Goal: Information Seeking & Learning: Learn about a topic

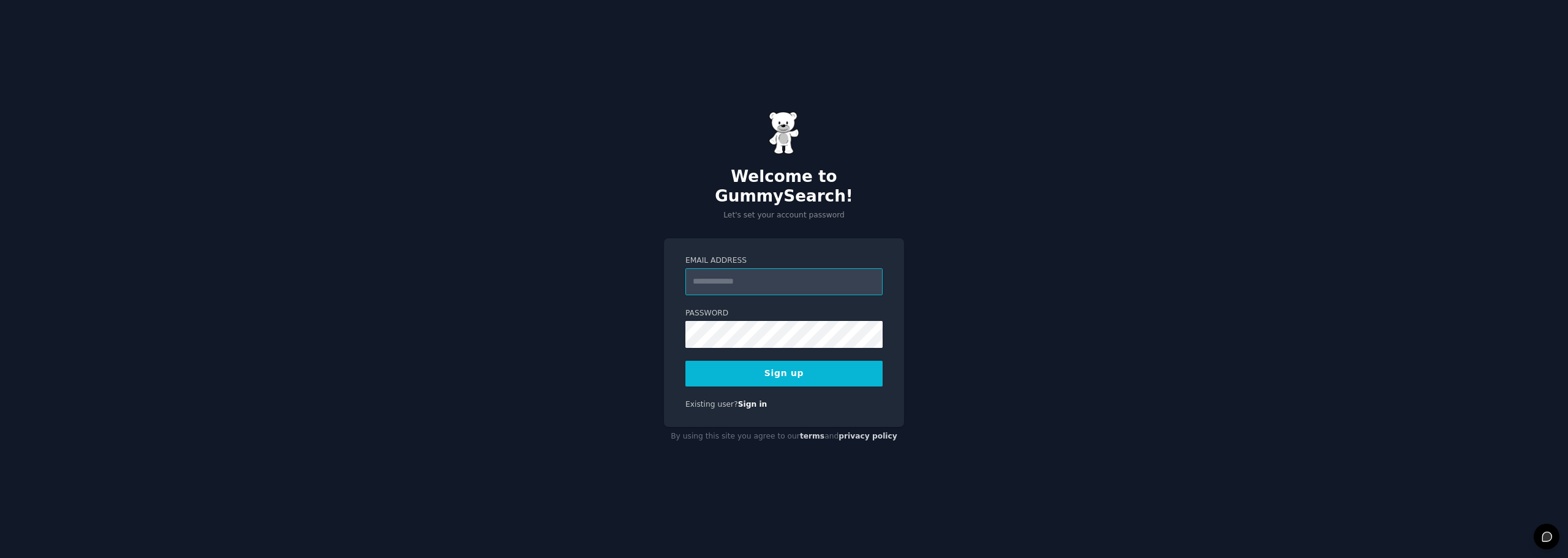
click at [748, 269] on input "Email Address" at bounding box center [784, 281] width 197 height 27
click at [720, 274] on input "Email Address" at bounding box center [784, 281] width 197 height 27
type input "**********"
click at [812, 368] on button "Sign up" at bounding box center [784, 373] width 197 height 26
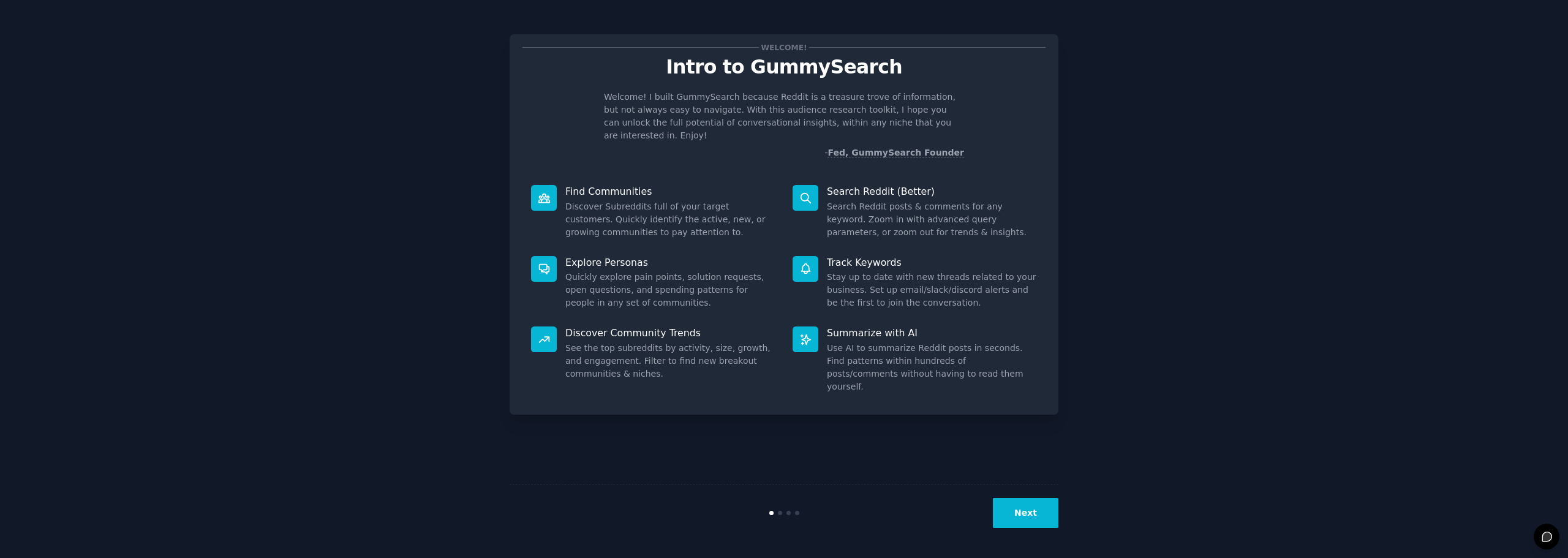
click at [1031, 509] on button "Next" at bounding box center [1025, 512] width 66 height 30
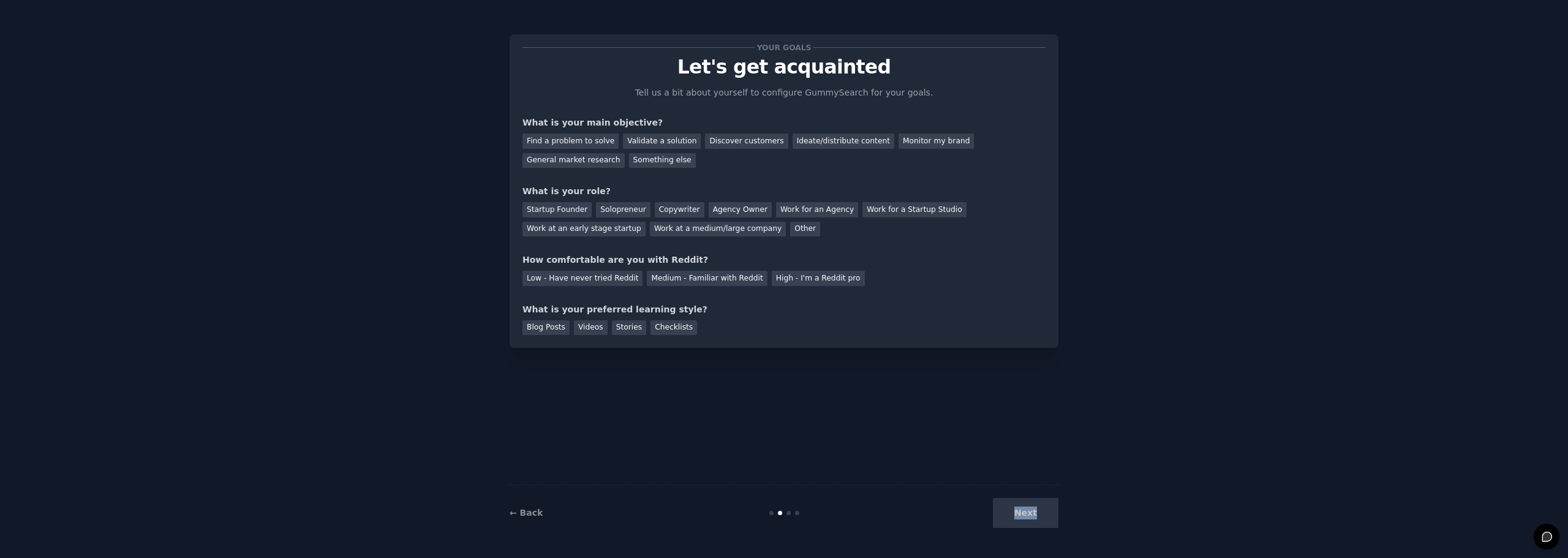
click at [1031, 509] on div "Next" at bounding box center [967, 512] width 183 height 30
click at [582, 150] on div "Find a problem to solve Validate a solution Discover customers Ideate/distribut…" at bounding box center [784, 149] width 523 height 39
click at [587, 142] on div "Find a problem to solve" at bounding box center [571, 141] width 96 height 16
click at [710, 170] on div "Your goals Let's get acquainted Tell us a bit about yourself to configure Gummy…" at bounding box center [784, 191] width 523 height 288
click at [561, 214] on div "Startup Founder" at bounding box center [557, 210] width 69 height 16
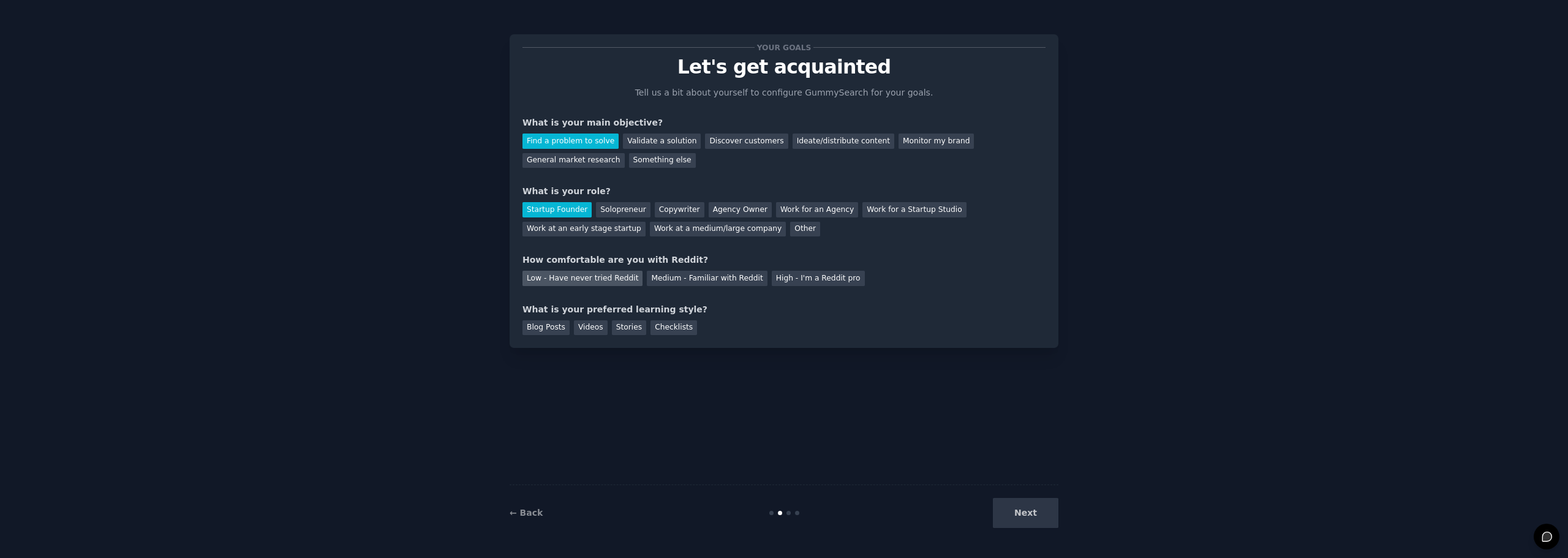
click at [593, 284] on div "Low - Have never tried Reddit" at bounding box center [582, 278] width 120 height 16
click at [549, 331] on div "Blog Posts" at bounding box center [546, 328] width 47 height 16
click at [1026, 518] on button "Next" at bounding box center [1025, 512] width 66 height 30
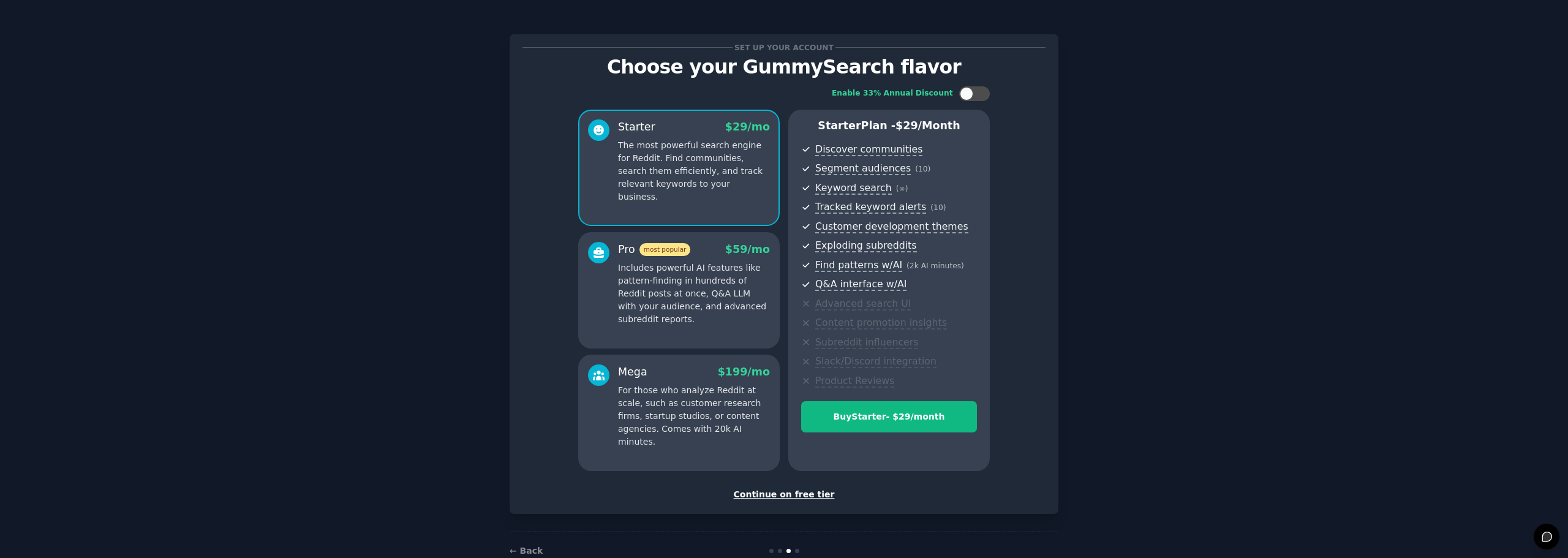
click at [778, 497] on div "Continue on free tier" at bounding box center [784, 494] width 523 height 13
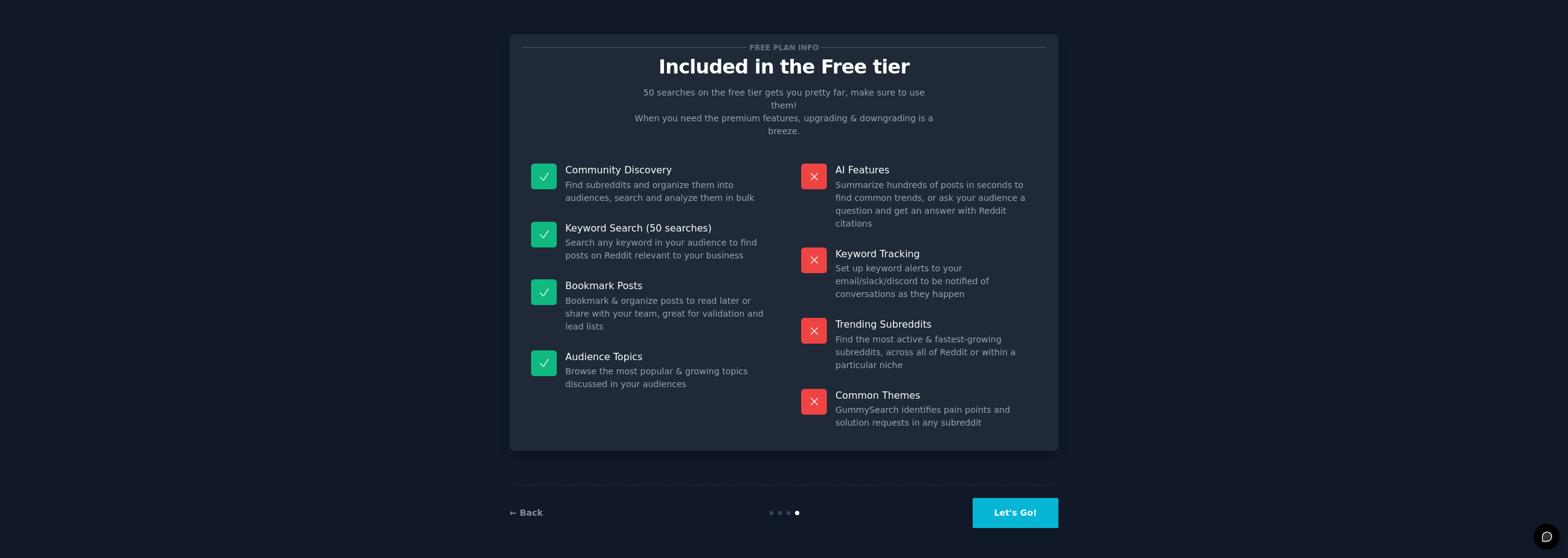
click at [1023, 511] on button "Let's Go!" at bounding box center [1015, 512] width 86 height 30
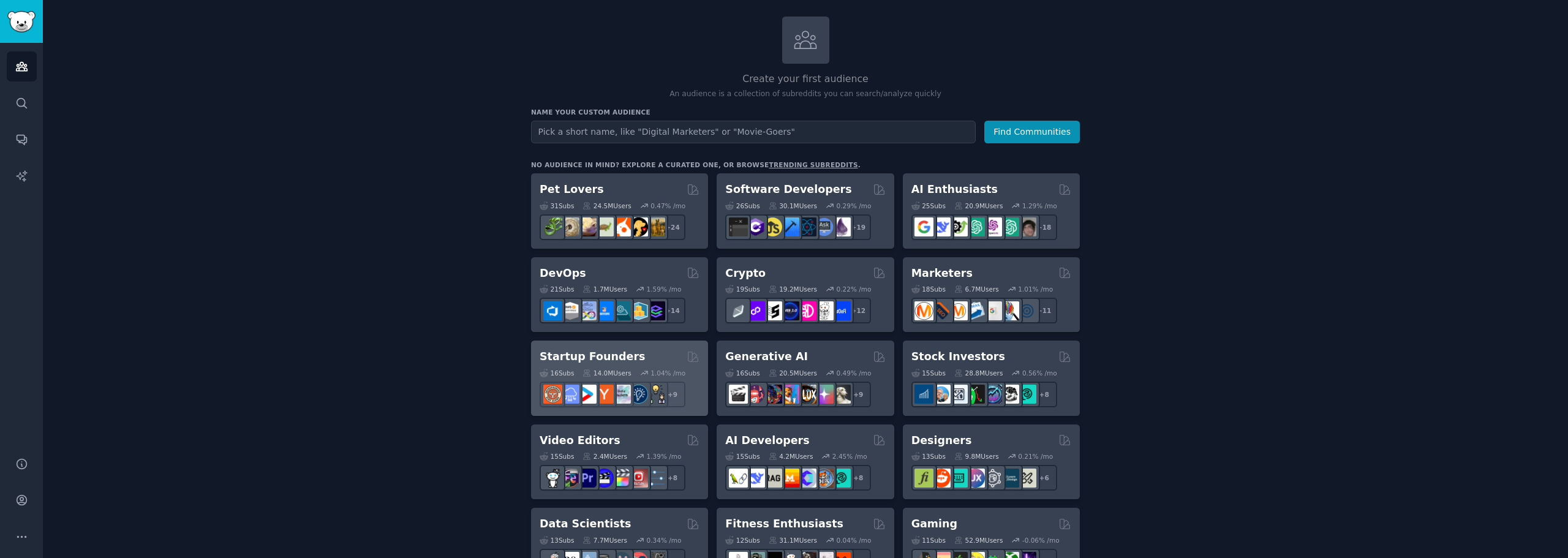
click at [590, 352] on h2 "Startup Founders" at bounding box center [592, 356] width 105 height 16
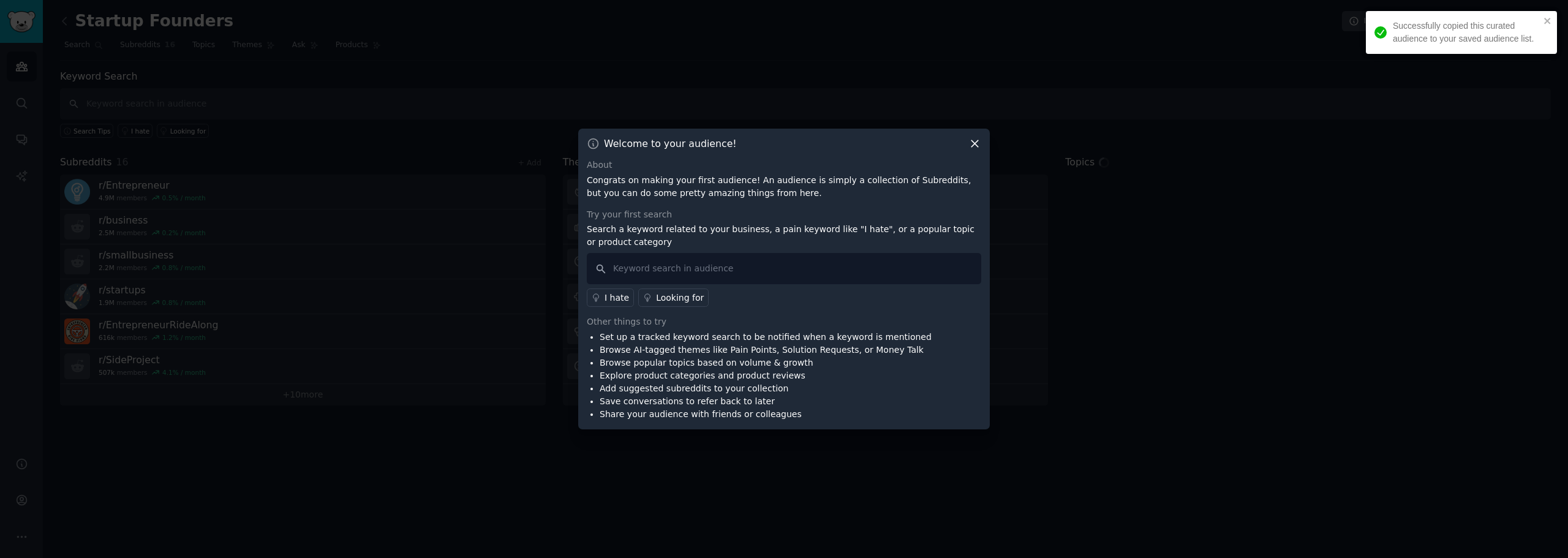
click at [976, 149] on icon at bounding box center [975, 143] width 13 height 13
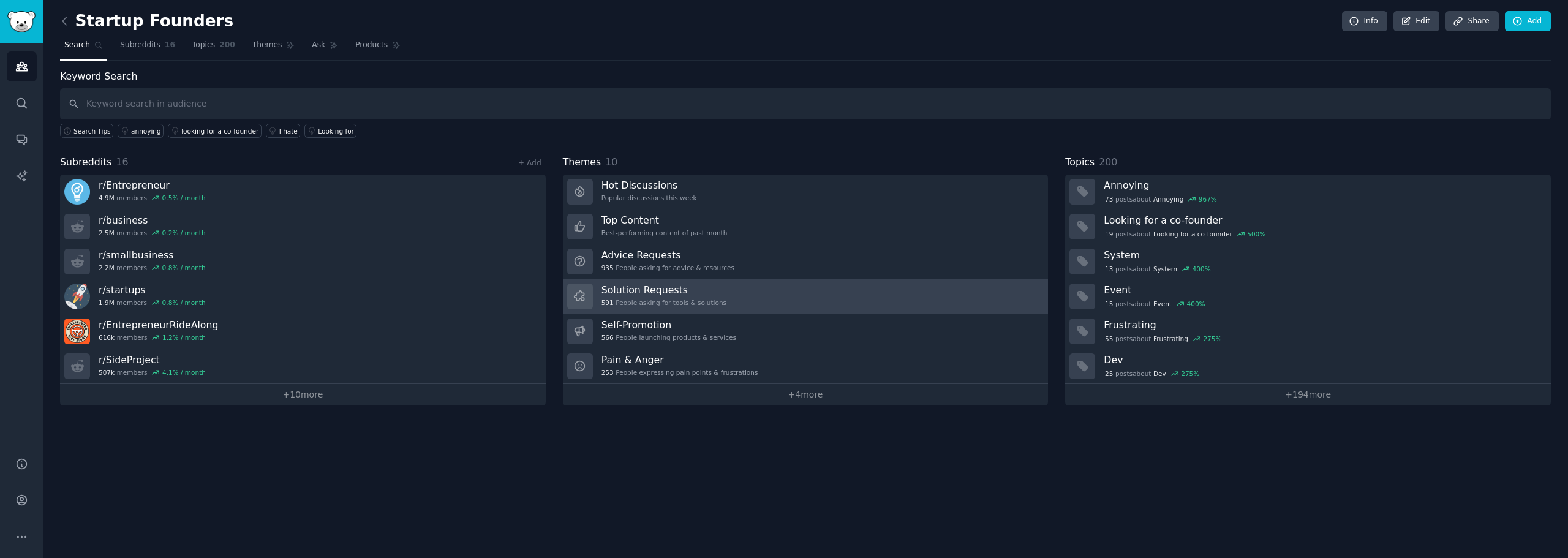
click at [724, 295] on link "Solution Requests 591 People asking for tools & solutions" at bounding box center [806, 296] width 485 height 35
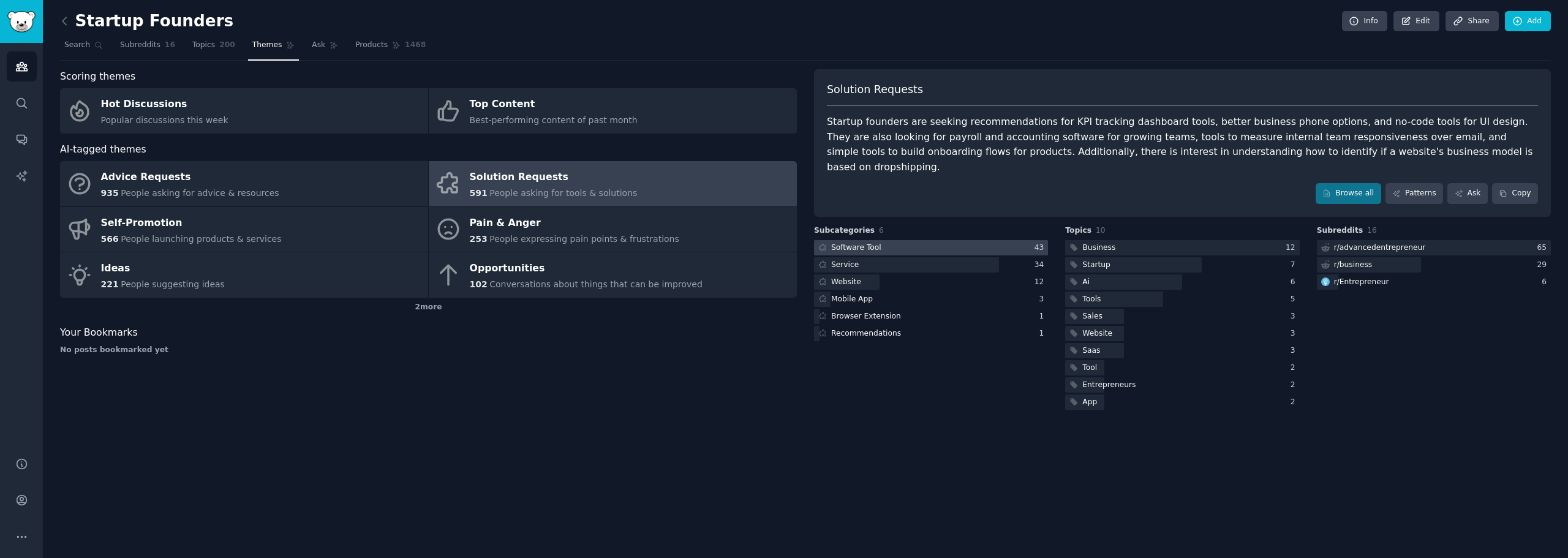
drag, startPoint x: 937, startPoint y: 220, endPoint x: 931, endPoint y: 226, distance: 8.5
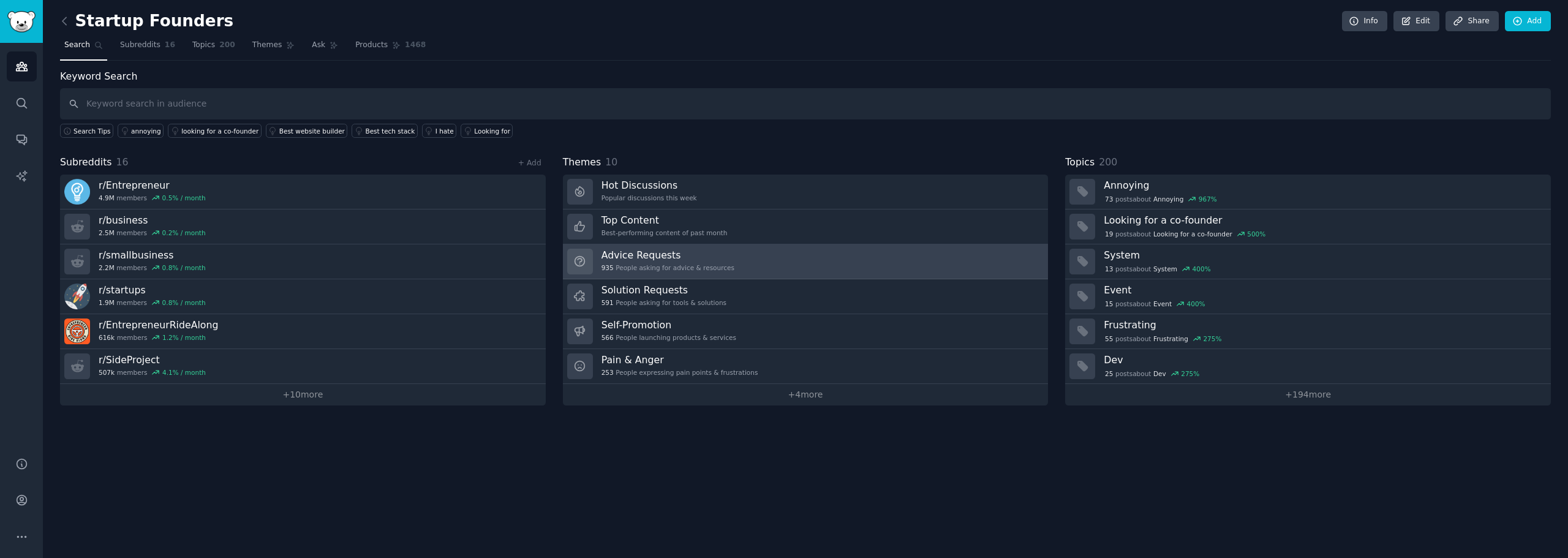
drag, startPoint x: 834, startPoint y: 258, endPoint x: 834, endPoint y: 267, distance: 9.0
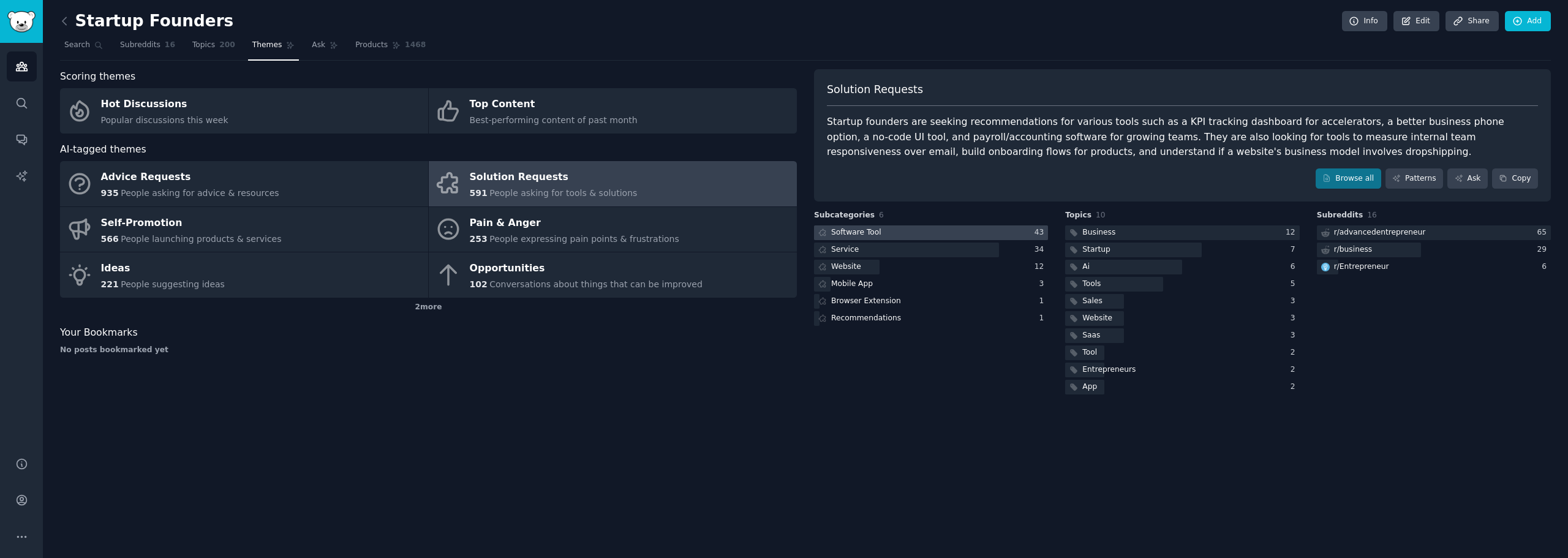
click at [867, 236] on div "Software Tool" at bounding box center [856, 232] width 50 height 11
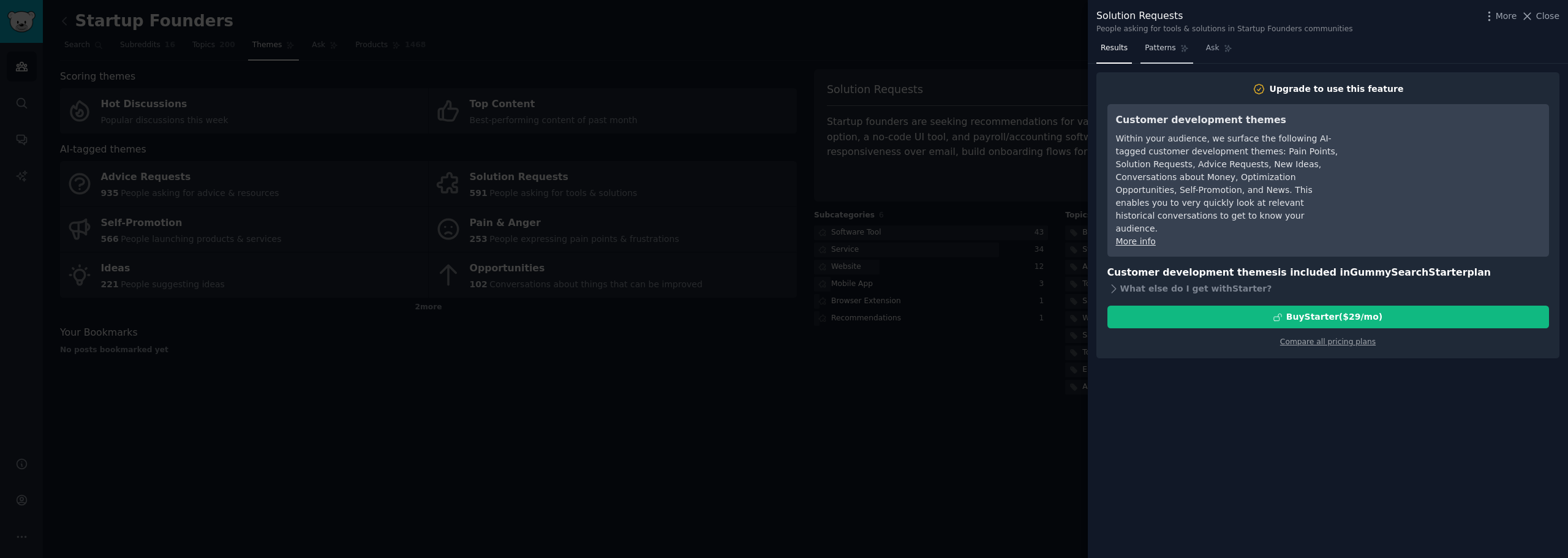
click at [1145, 42] on link "Patterns" at bounding box center [1166, 51] width 52 height 25
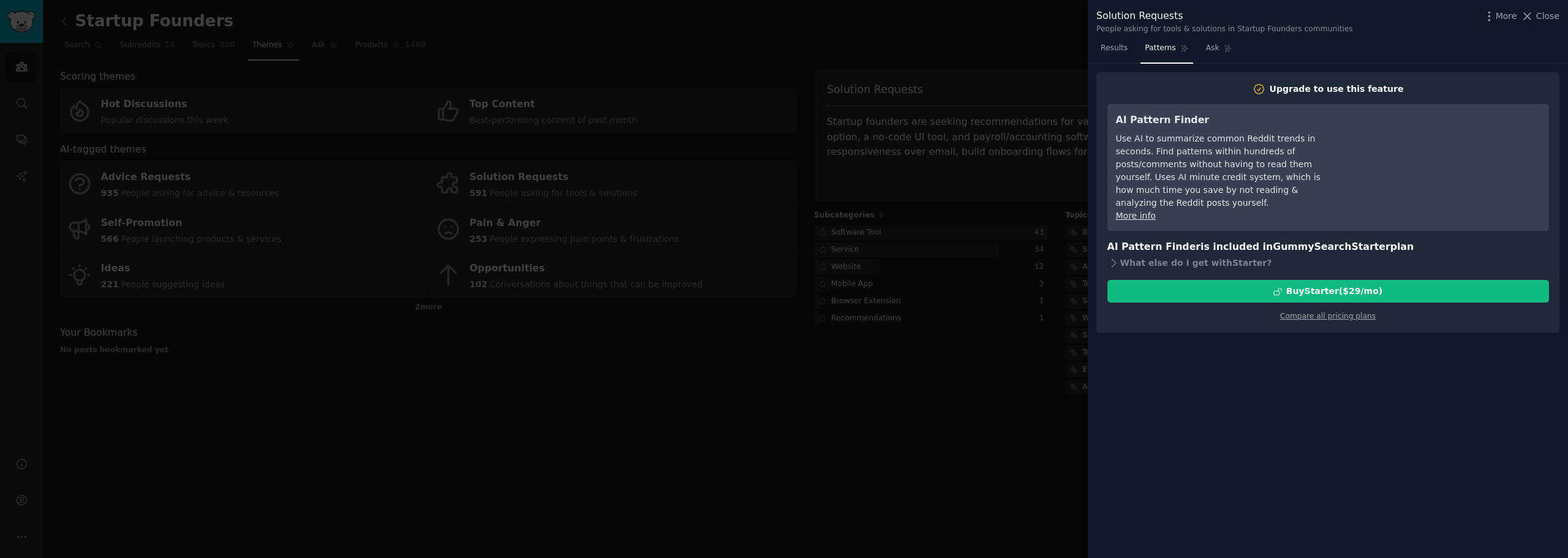
click at [895, 429] on div at bounding box center [784, 279] width 1568 height 558
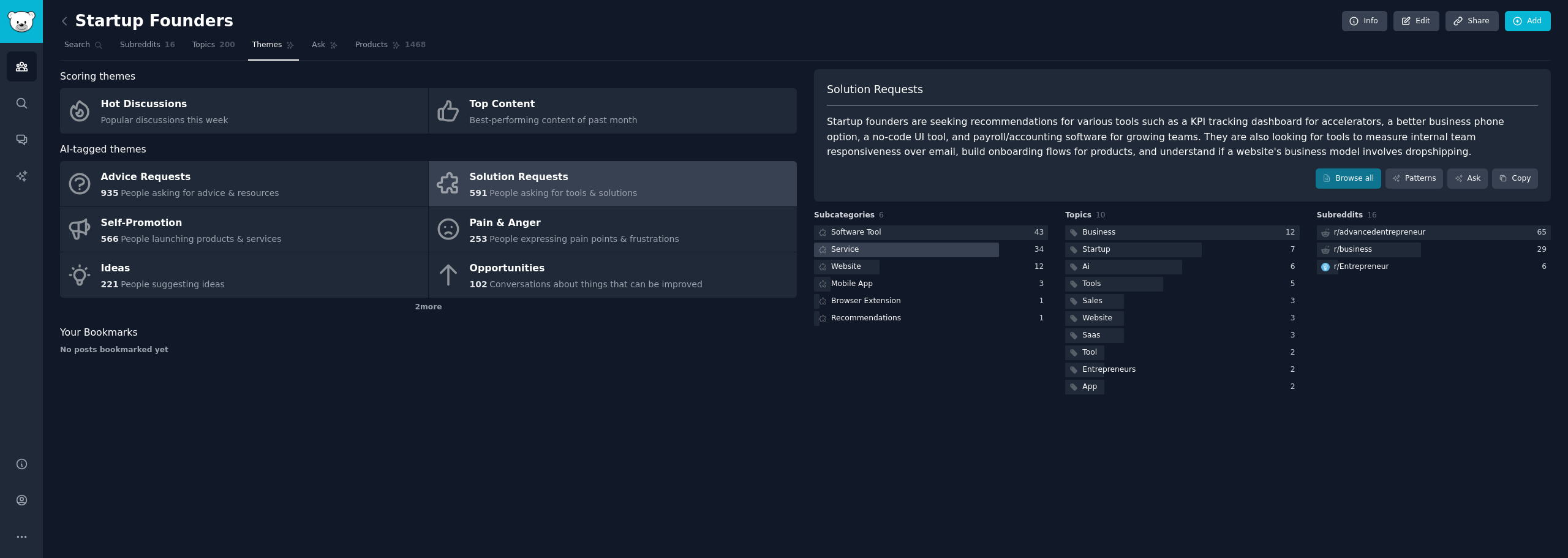
click at [868, 246] on div at bounding box center [907, 250] width 185 height 16
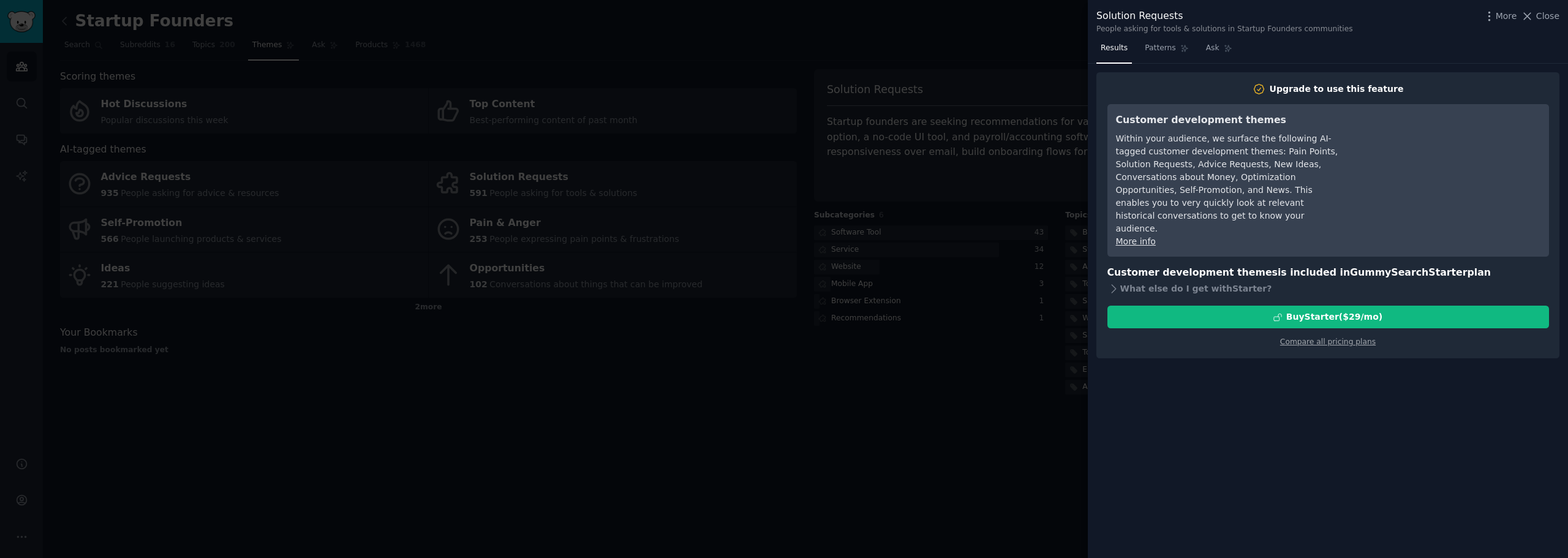
click at [881, 370] on div at bounding box center [784, 279] width 1568 height 558
click at [883, 373] on div at bounding box center [784, 279] width 1568 height 558
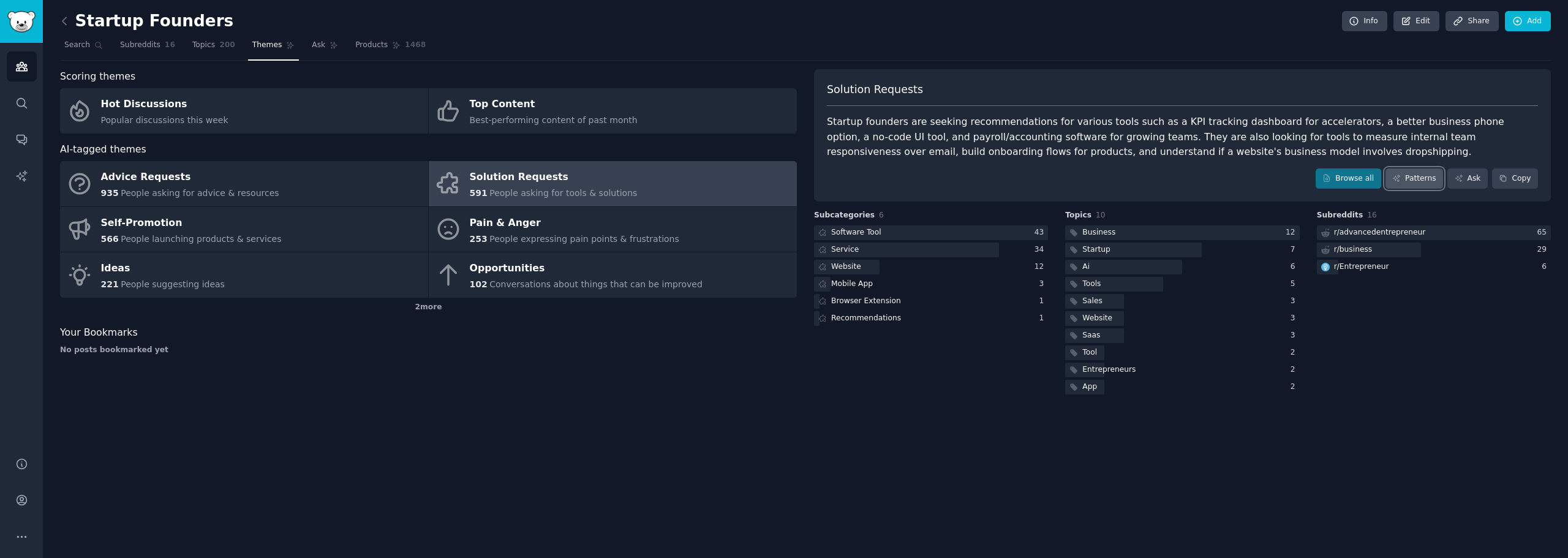
click at [1429, 171] on link "Patterns" at bounding box center [1414, 178] width 57 height 21
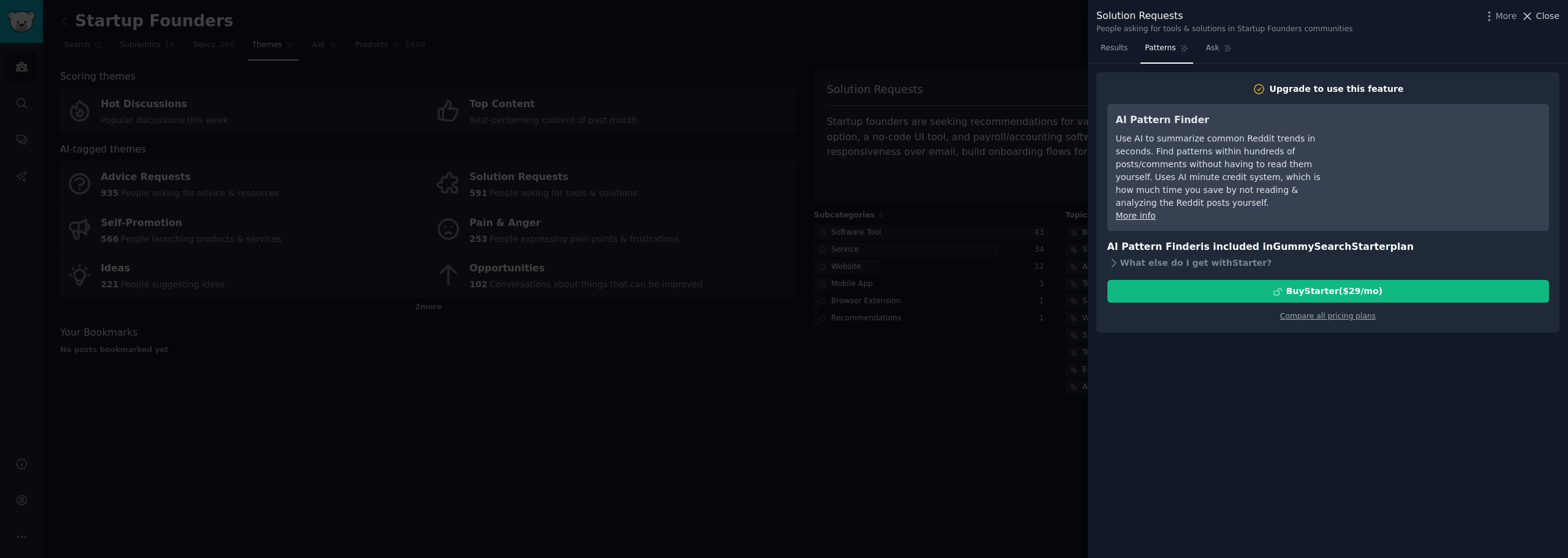
click at [1534, 13] on icon at bounding box center [1527, 16] width 13 height 13
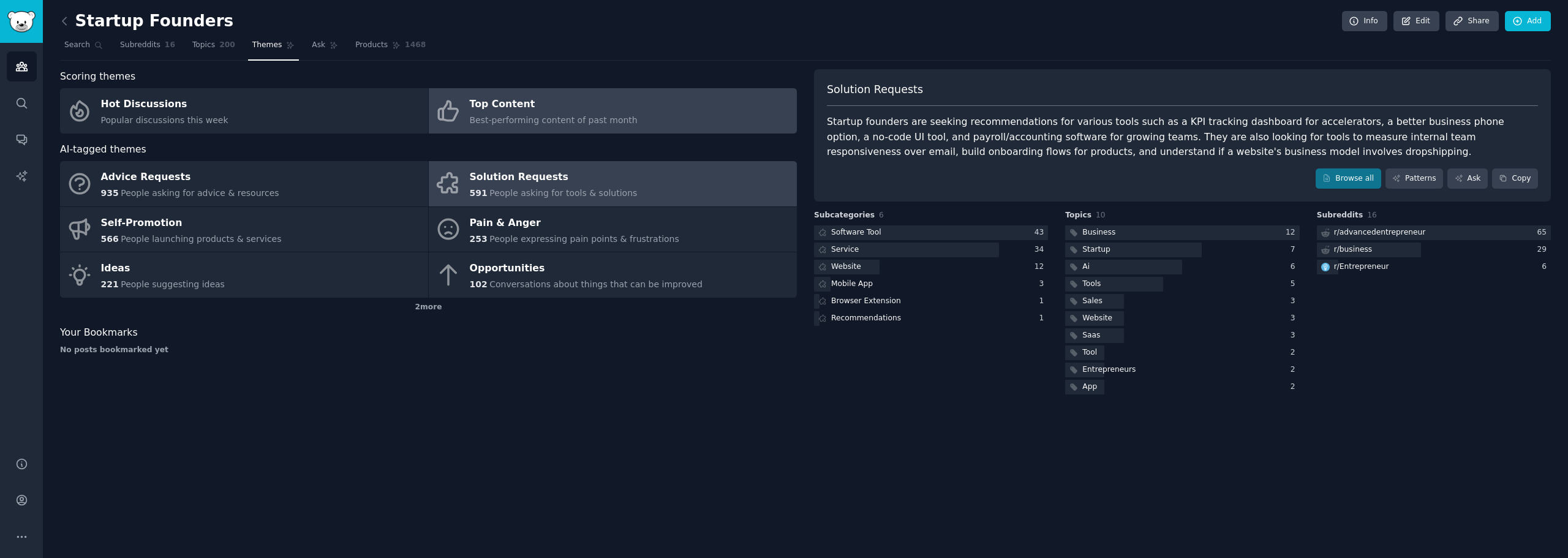
drag, startPoint x: 749, startPoint y: 90, endPoint x: 700, endPoint y: 88, distance: 49.0
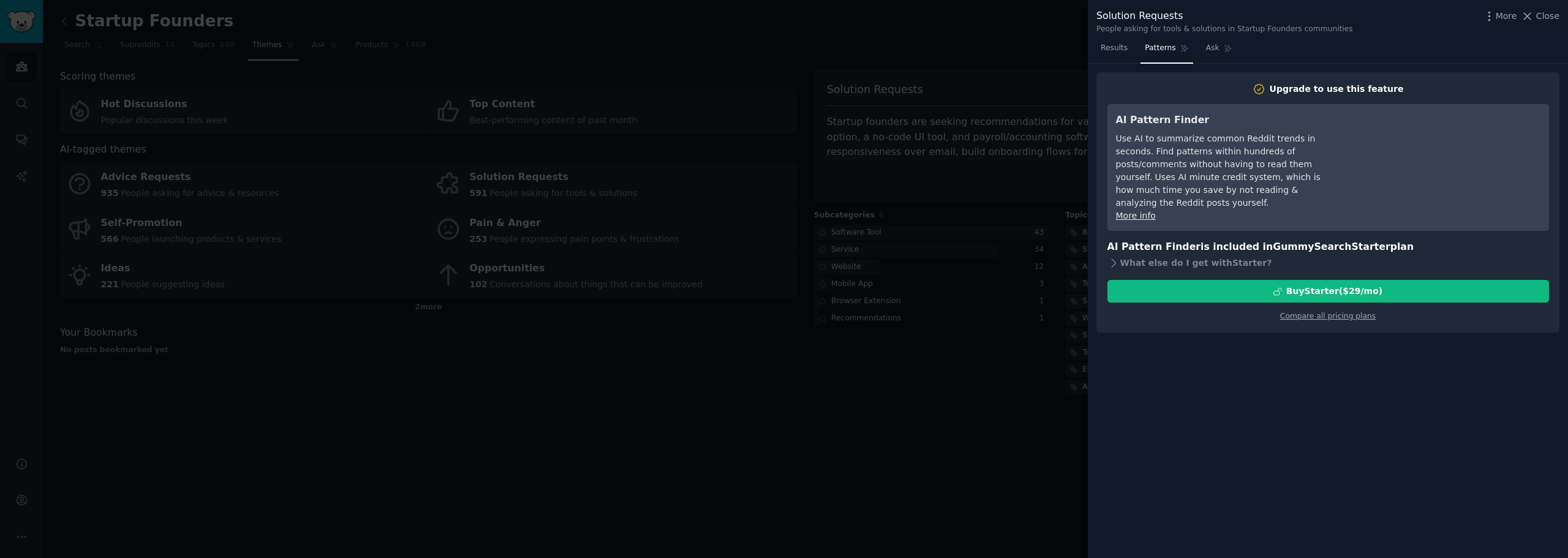
drag, startPoint x: 471, startPoint y: 92, endPoint x: 258, endPoint y: 47, distance: 217.7
click at [439, 91] on div at bounding box center [784, 279] width 1568 height 558
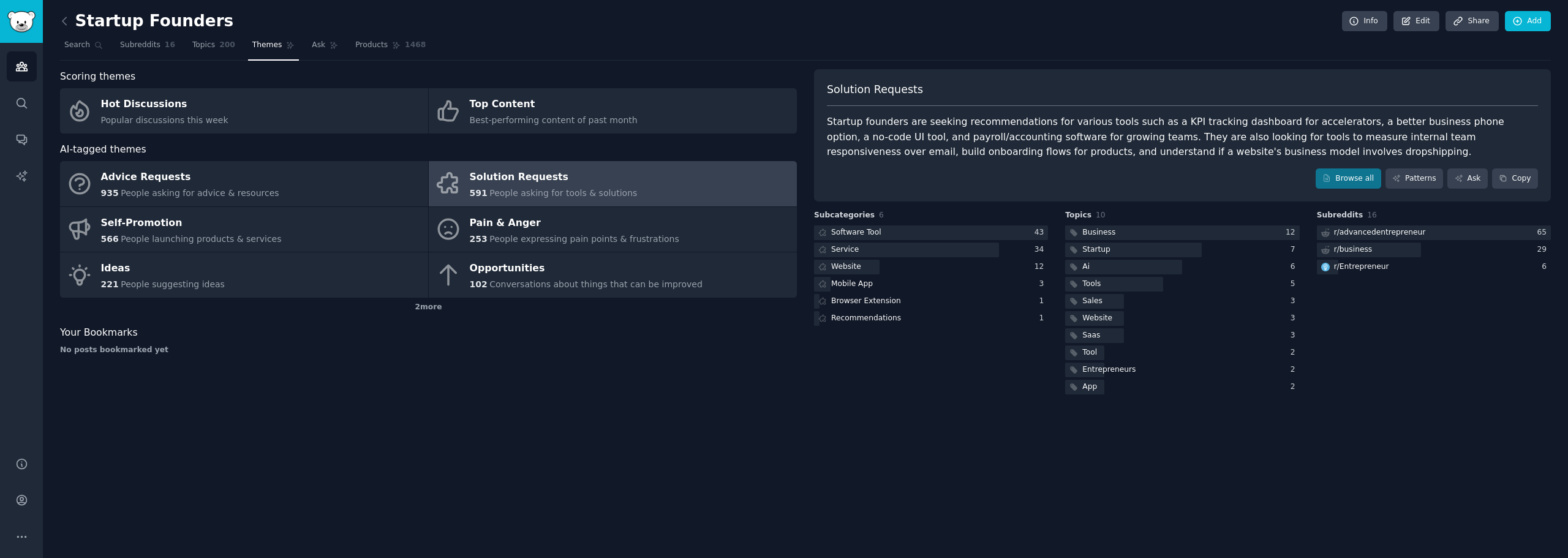
click at [71, 16] on link at bounding box center [67, 21] width 16 height 19
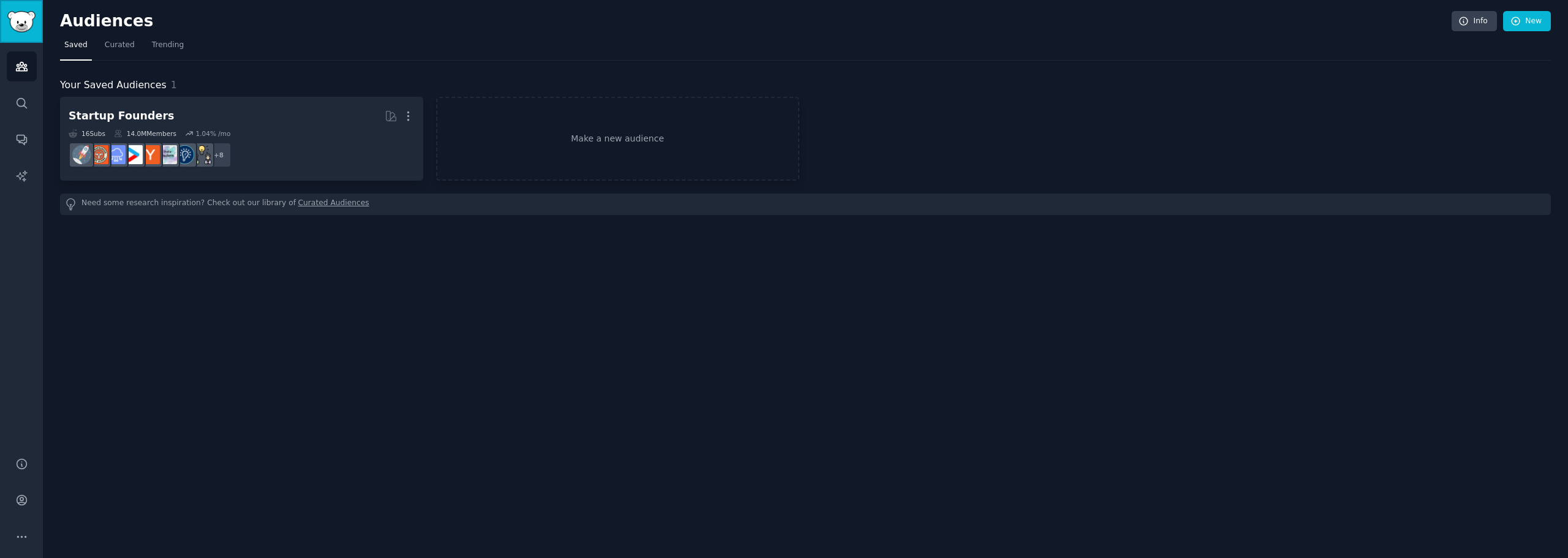
click at [19, 22] on img "Sidebar" at bounding box center [21, 22] width 28 height 22
click at [554, 129] on link "Make a new audience" at bounding box center [617, 139] width 363 height 84
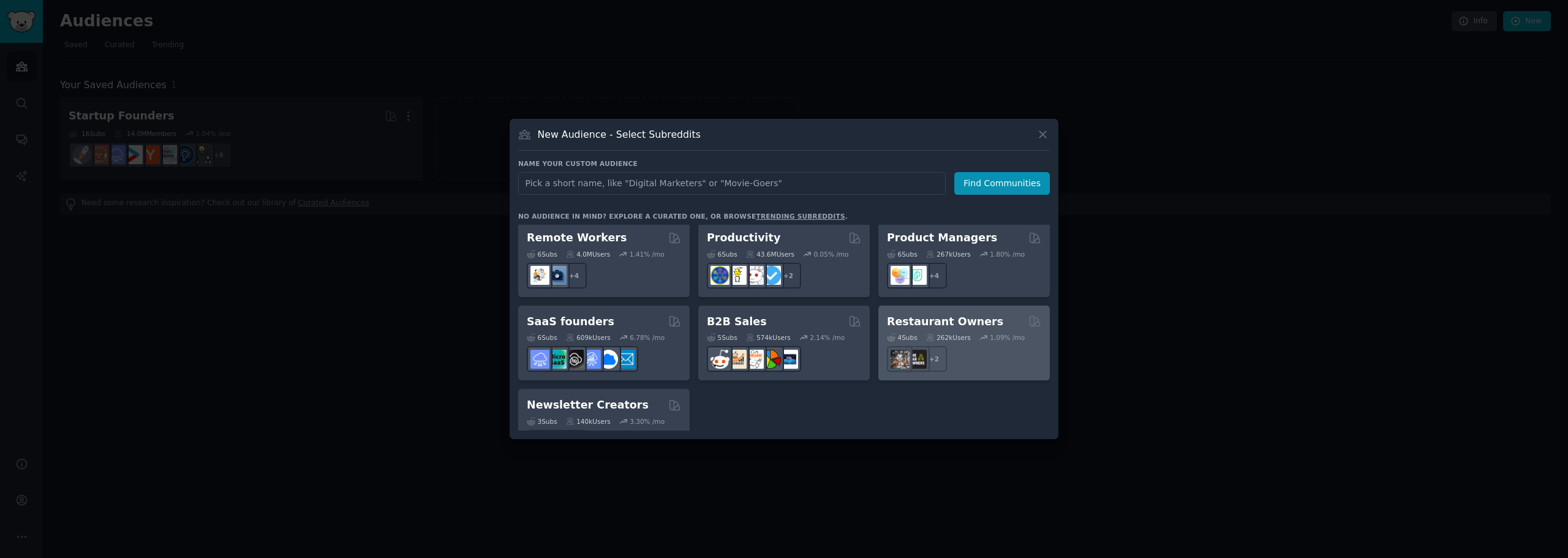
scroll to position [956, 0]
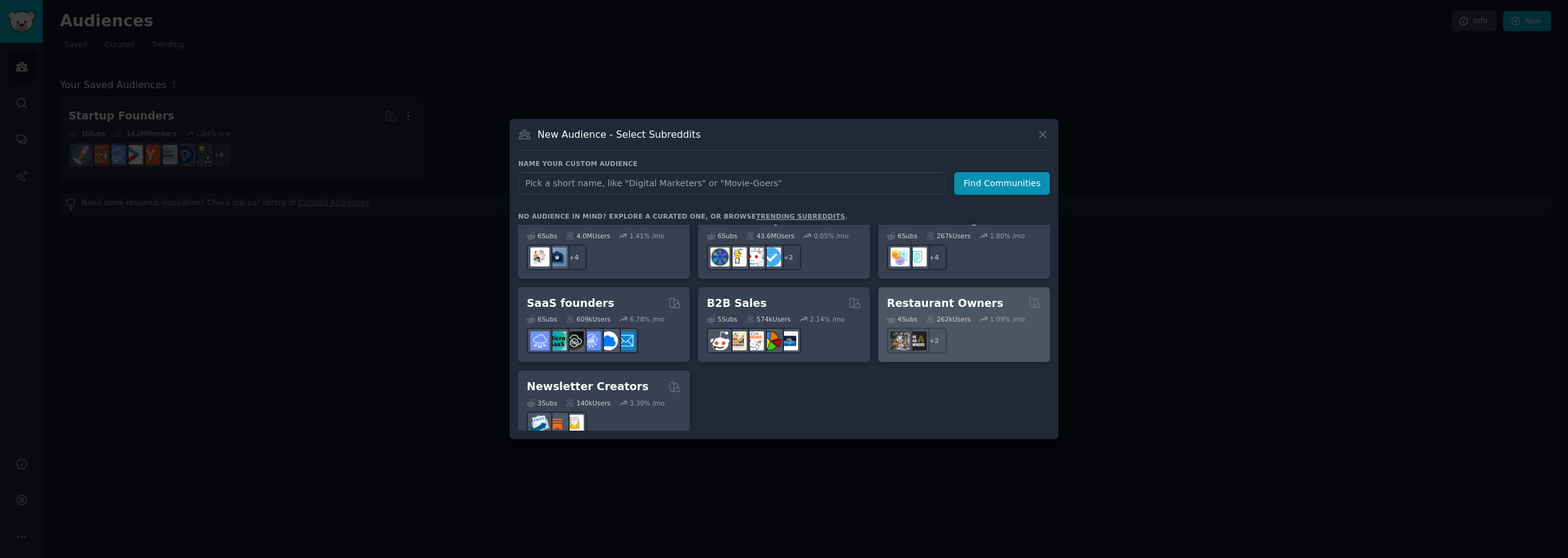
click at [990, 328] on div "+ 2" at bounding box center [964, 340] width 154 height 26
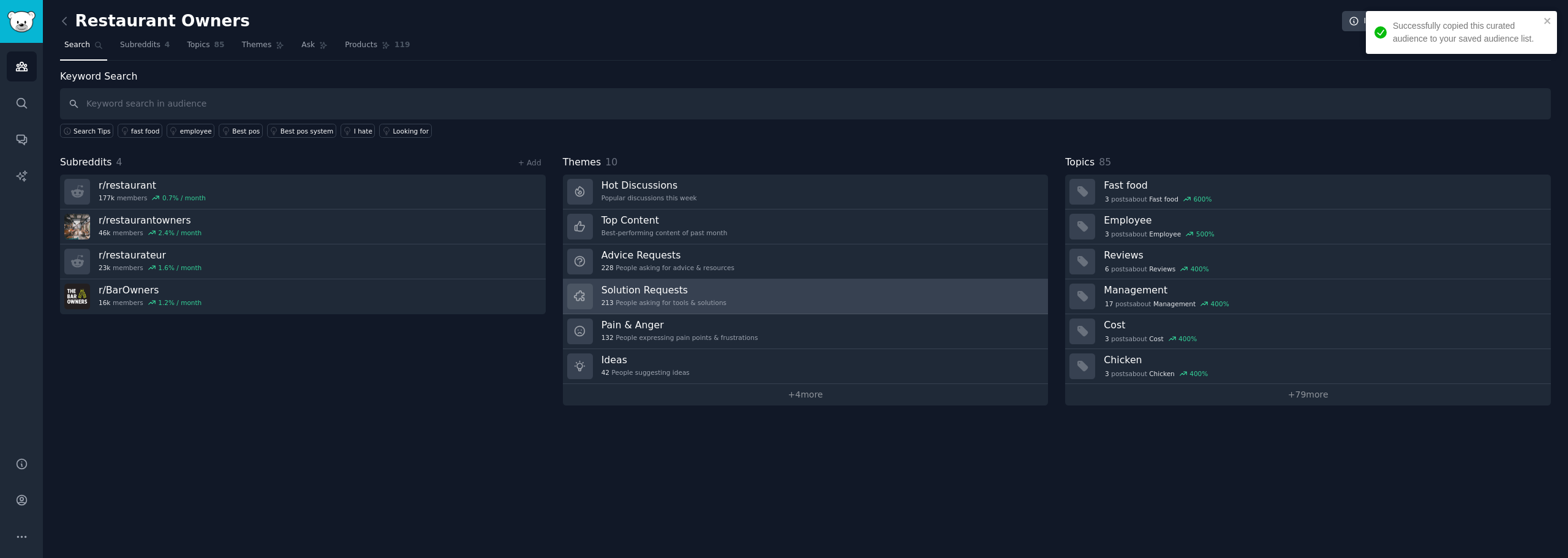
click at [734, 290] on link "Solution Requests 213 People asking for tools & solutions" at bounding box center [806, 296] width 485 height 35
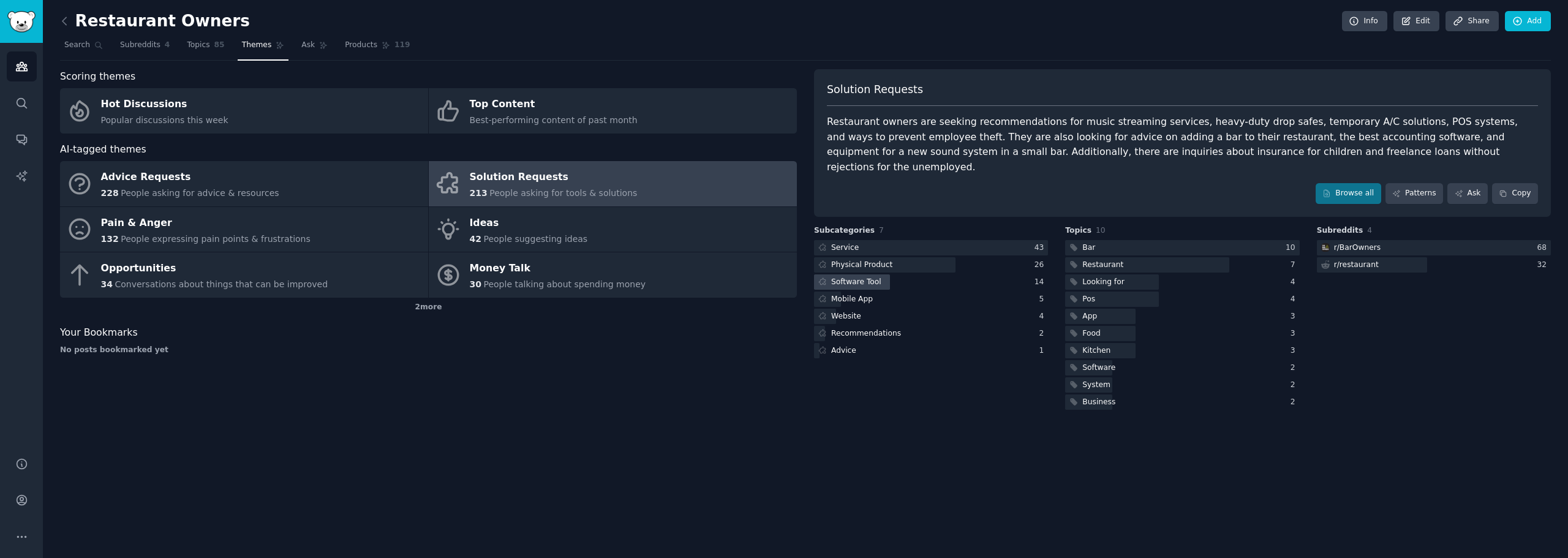
click at [868, 277] on div "Software Tool" at bounding box center [856, 282] width 50 height 11
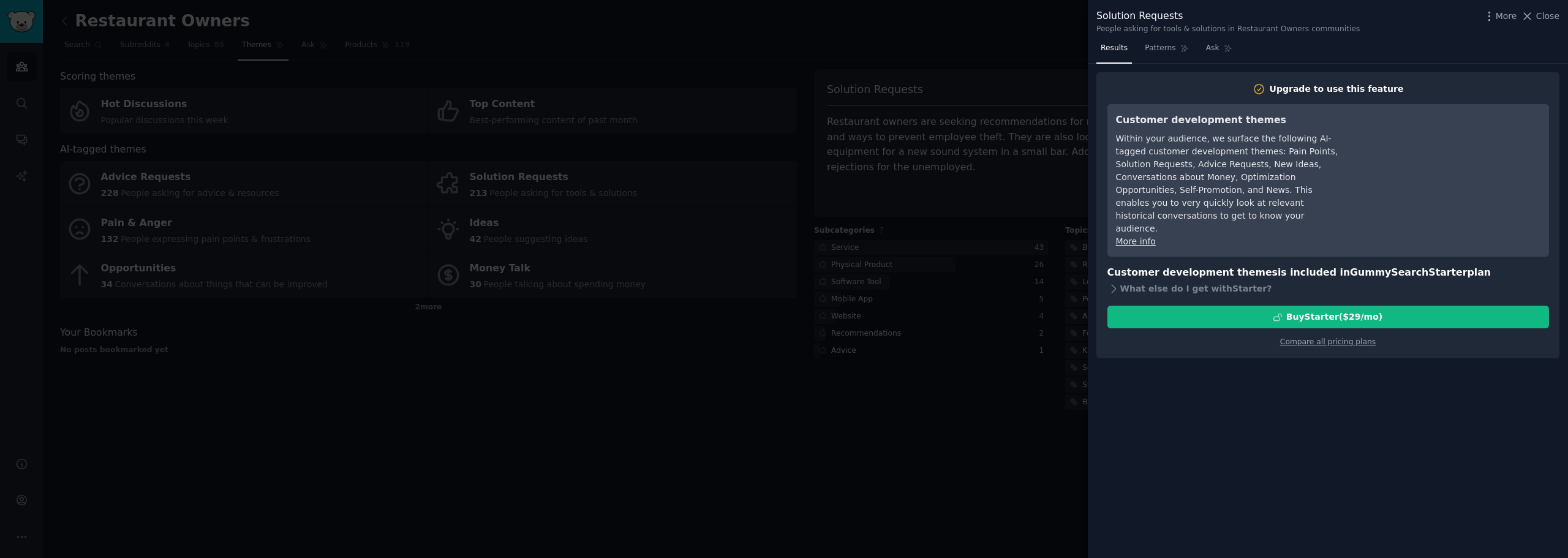
click at [1101, 260] on div "Upgrade to use this feature Customer development themes Within your audience, w…" at bounding box center [1328, 215] width 463 height 287
click at [1107, 282] on icon at bounding box center [1114, 288] width 13 height 13
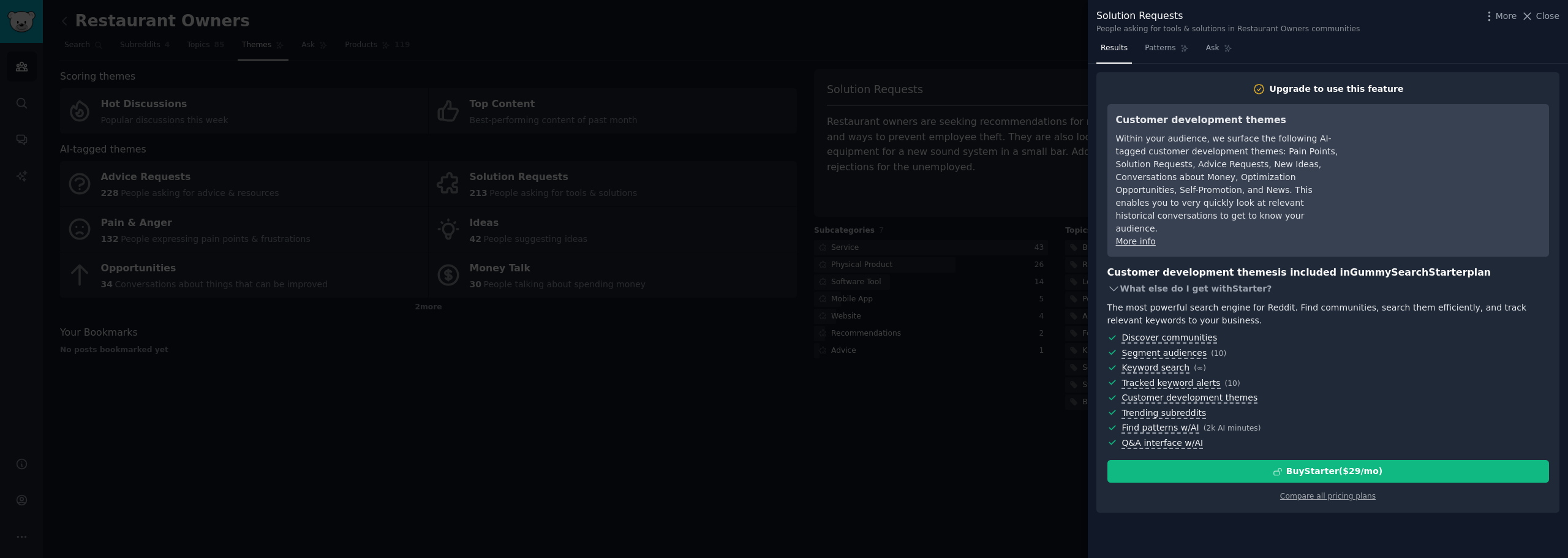
click at [1107, 282] on icon at bounding box center [1114, 288] width 13 height 13
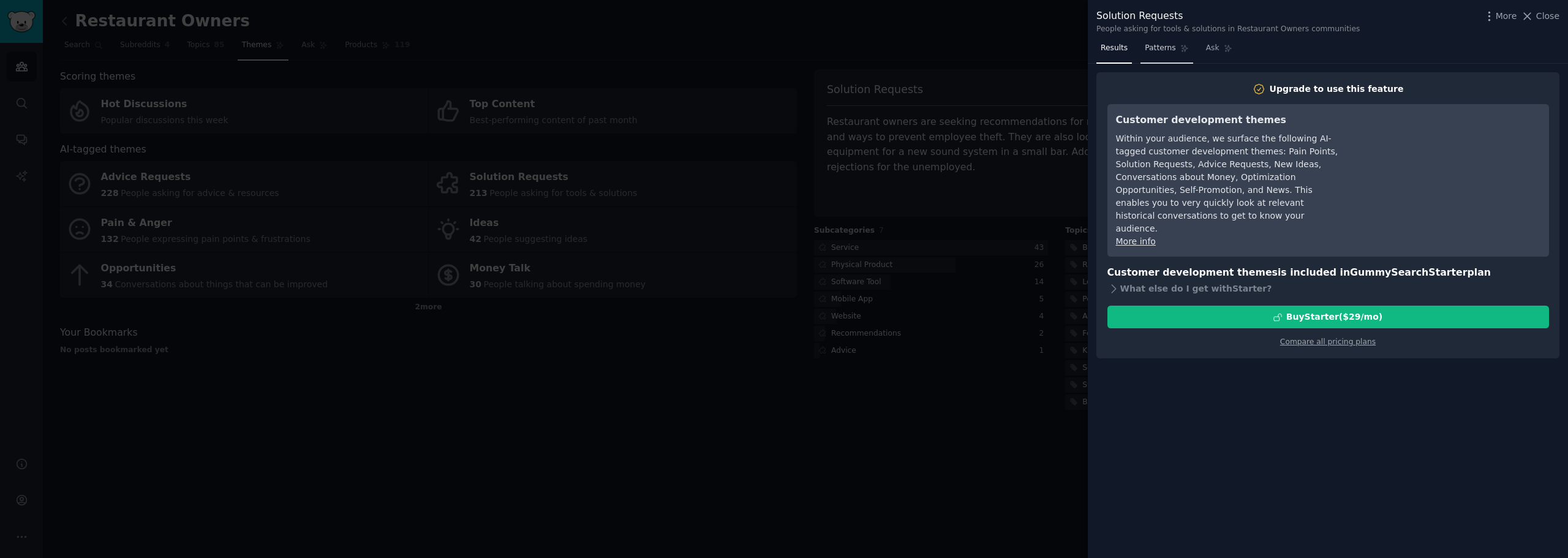
click at [1170, 52] on link "Patterns" at bounding box center [1166, 51] width 52 height 25
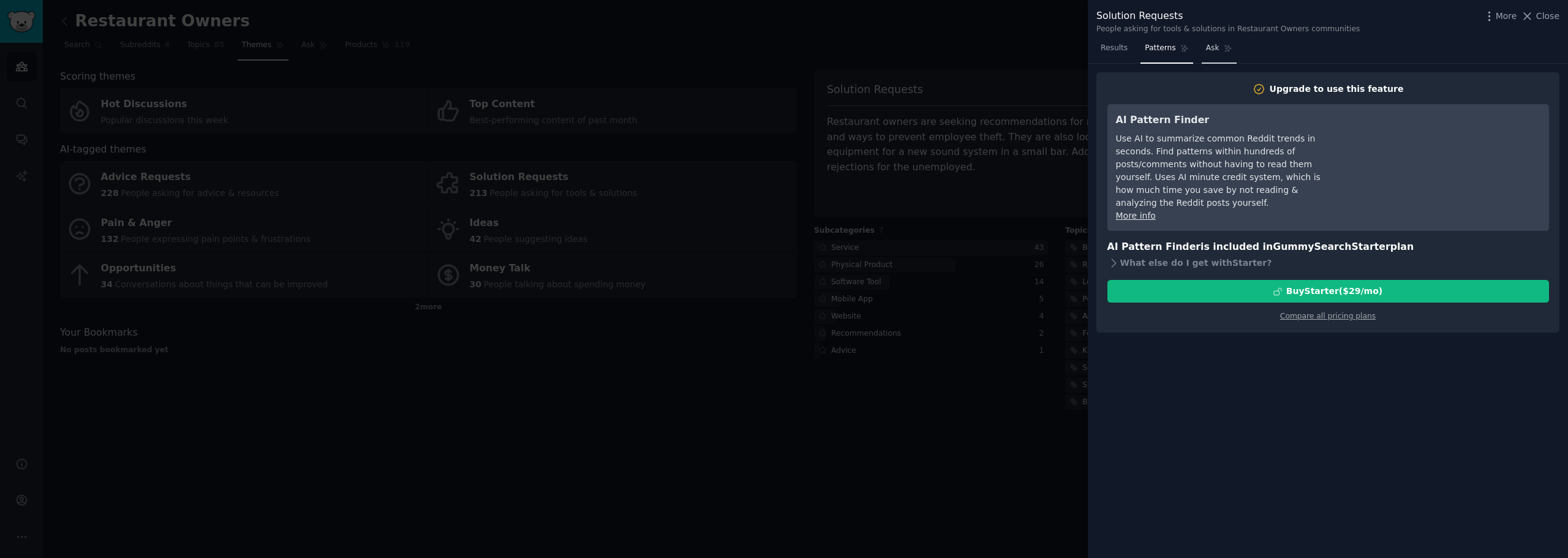
click at [1211, 50] on span "Ask" at bounding box center [1212, 48] width 13 height 11
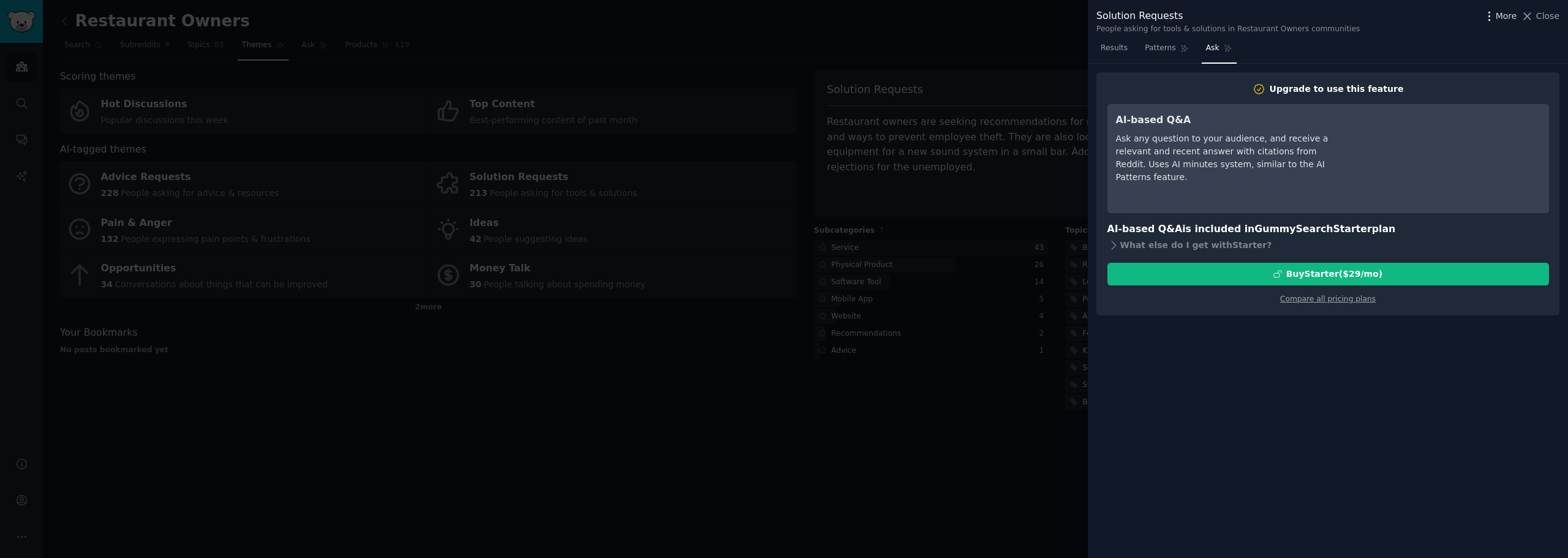
click at [1500, 19] on span "More" at bounding box center [1507, 16] width 22 height 13
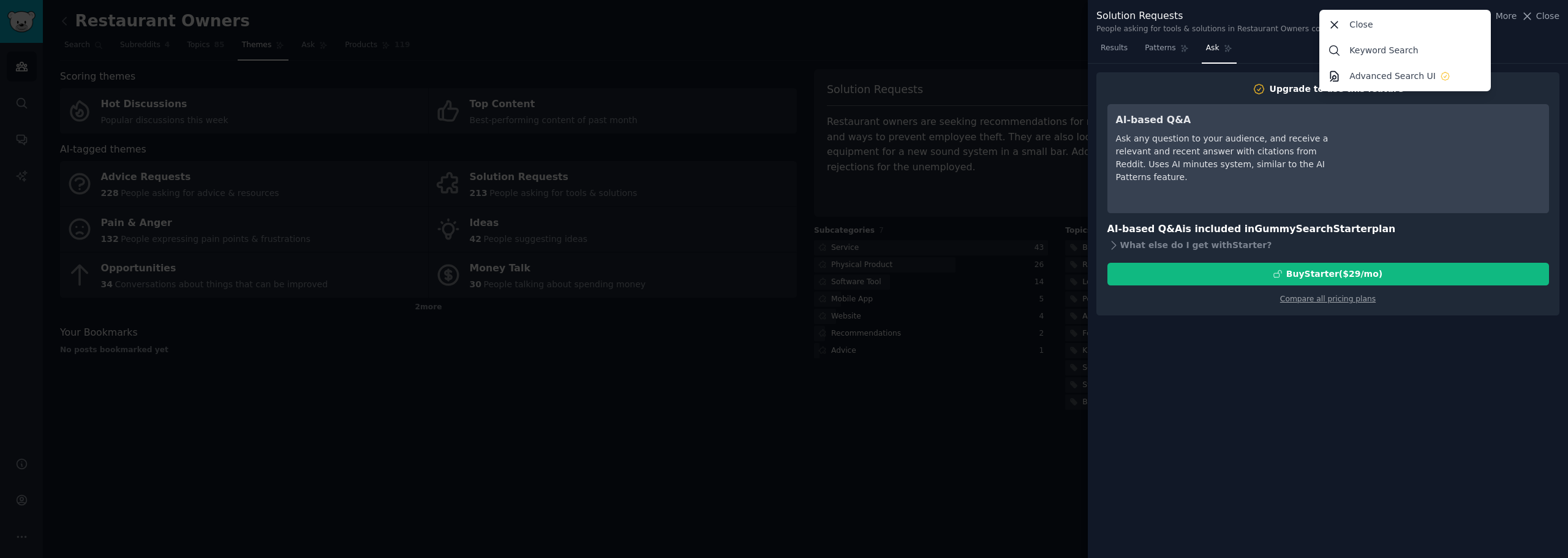
click at [1266, 22] on div "Solution Requests" at bounding box center [1228, 16] width 264 height 16
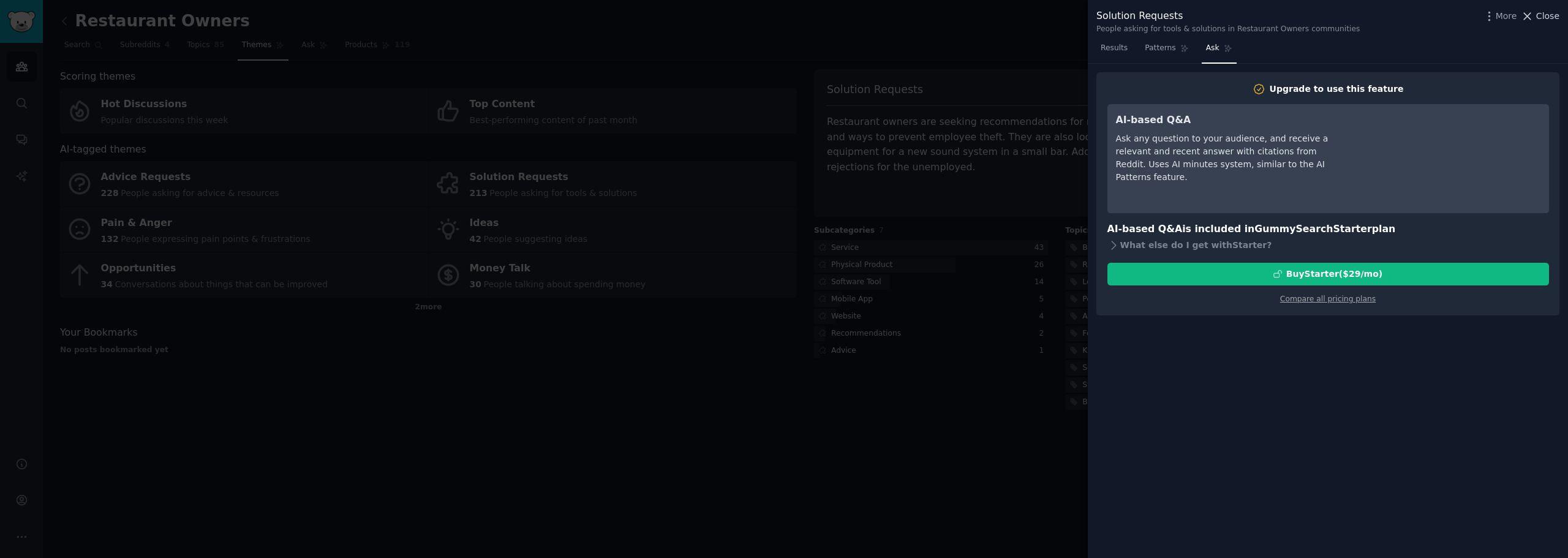
click at [1539, 16] on span "Close" at bounding box center [1548, 16] width 23 height 13
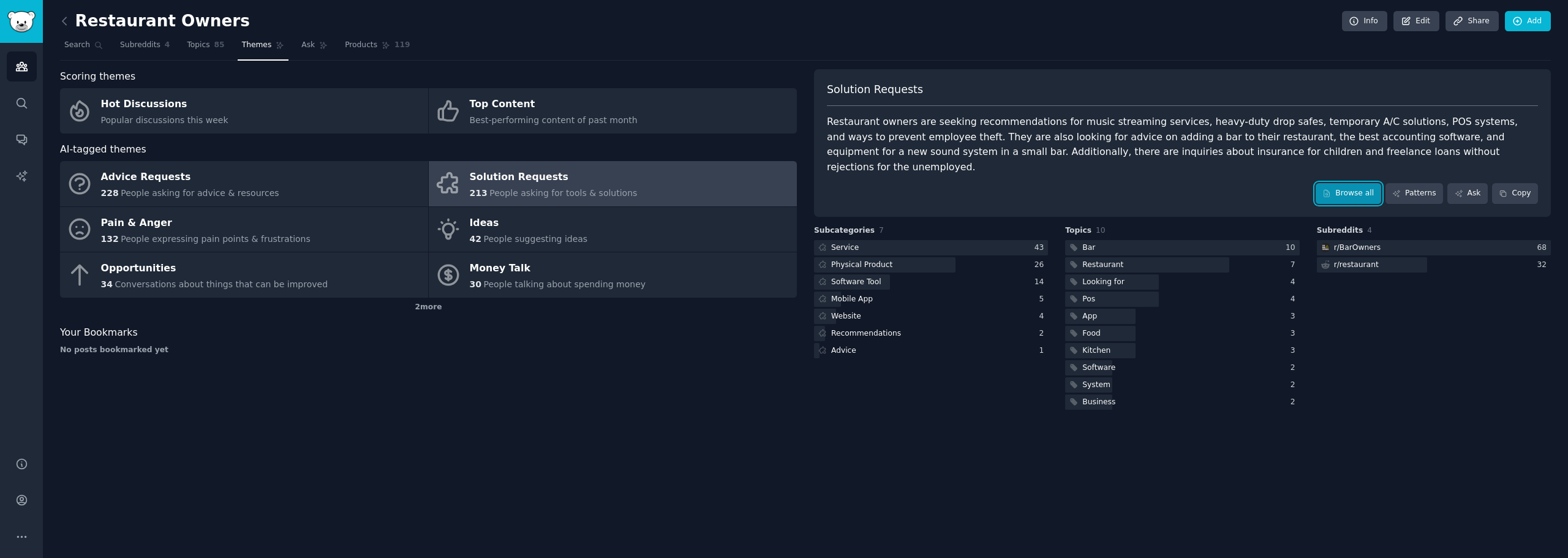
click at [1331, 189] on icon at bounding box center [1326, 193] width 9 height 9
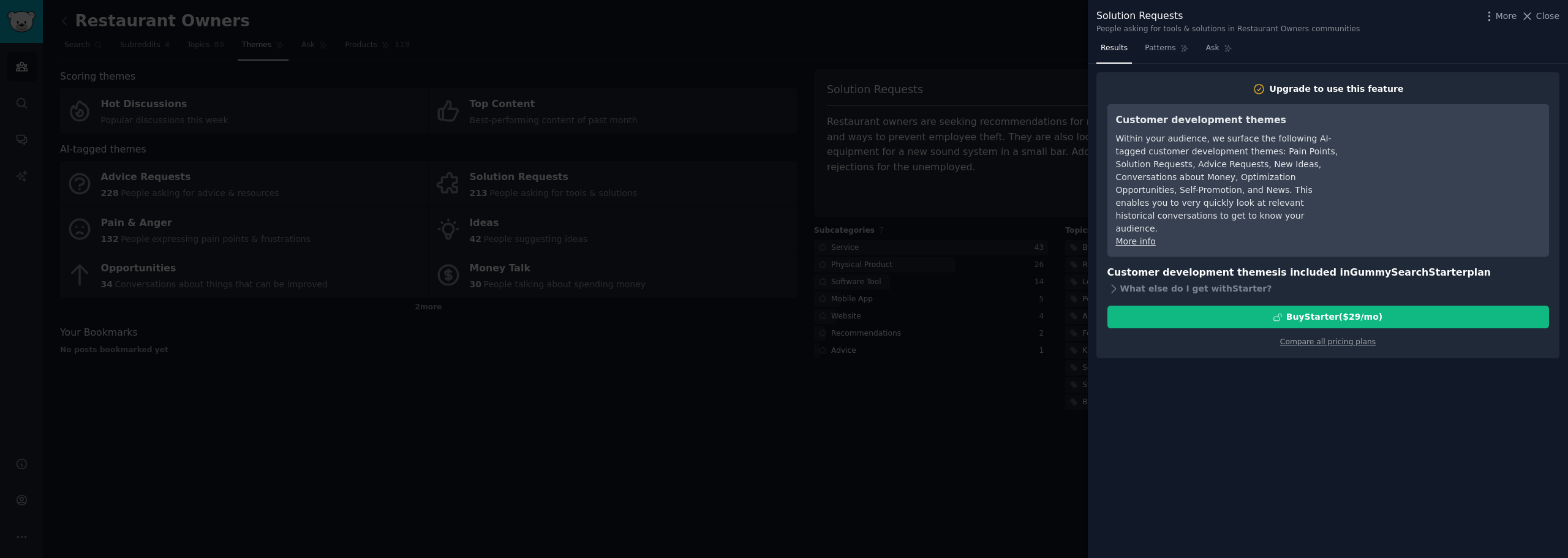
drag, startPoint x: 997, startPoint y: 284, endPoint x: 1184, endPoint y: 206, distance: 202.6
click at [998, 284] on div at bounding box center [784, 279] width 1568 height 558
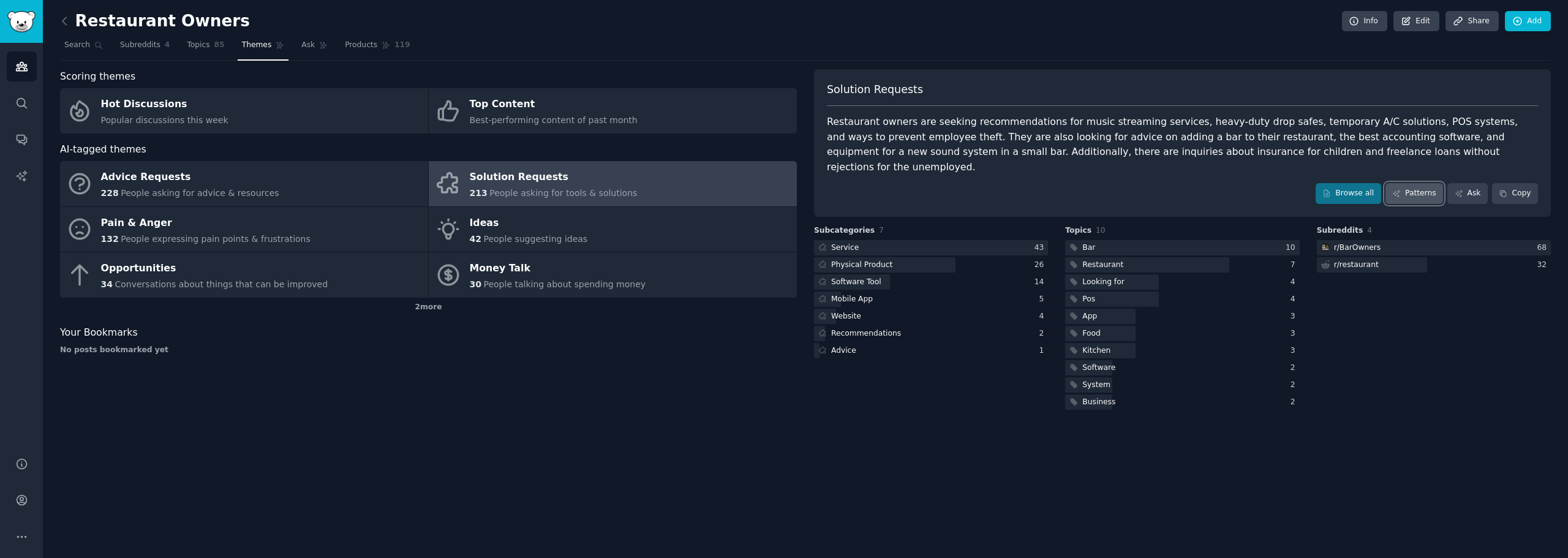
click at [1413, 183] on link "Patterns" at bounding box center [1414, 193] width 57 height 21
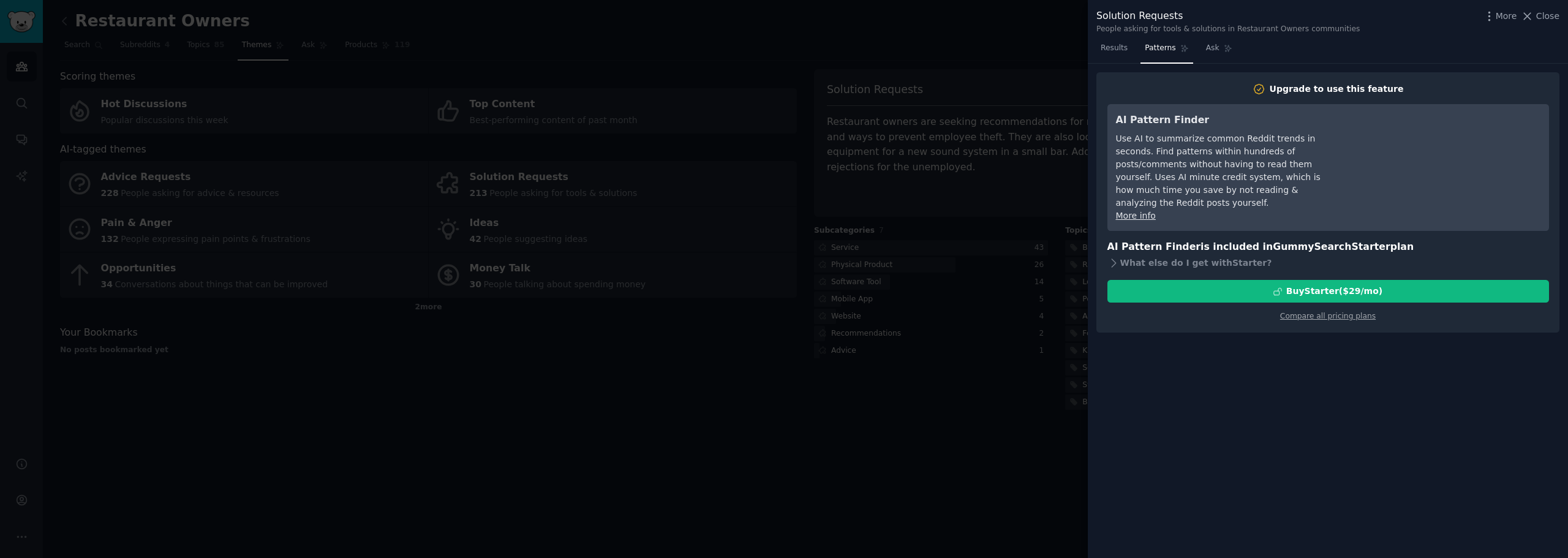
click at [852, 398] on div at bounding box center [784, 279] width 1568 height 558
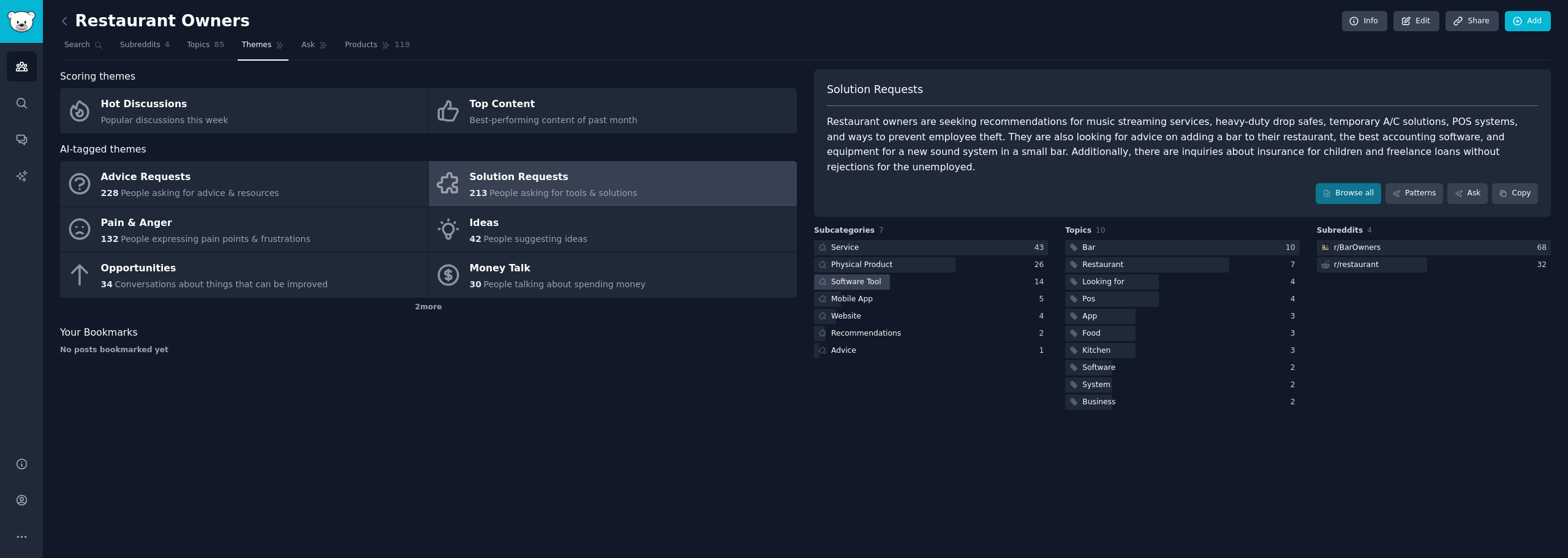
click at [1040, 277] on div "14" at bounding box center [1041, 282] width 14 height 11
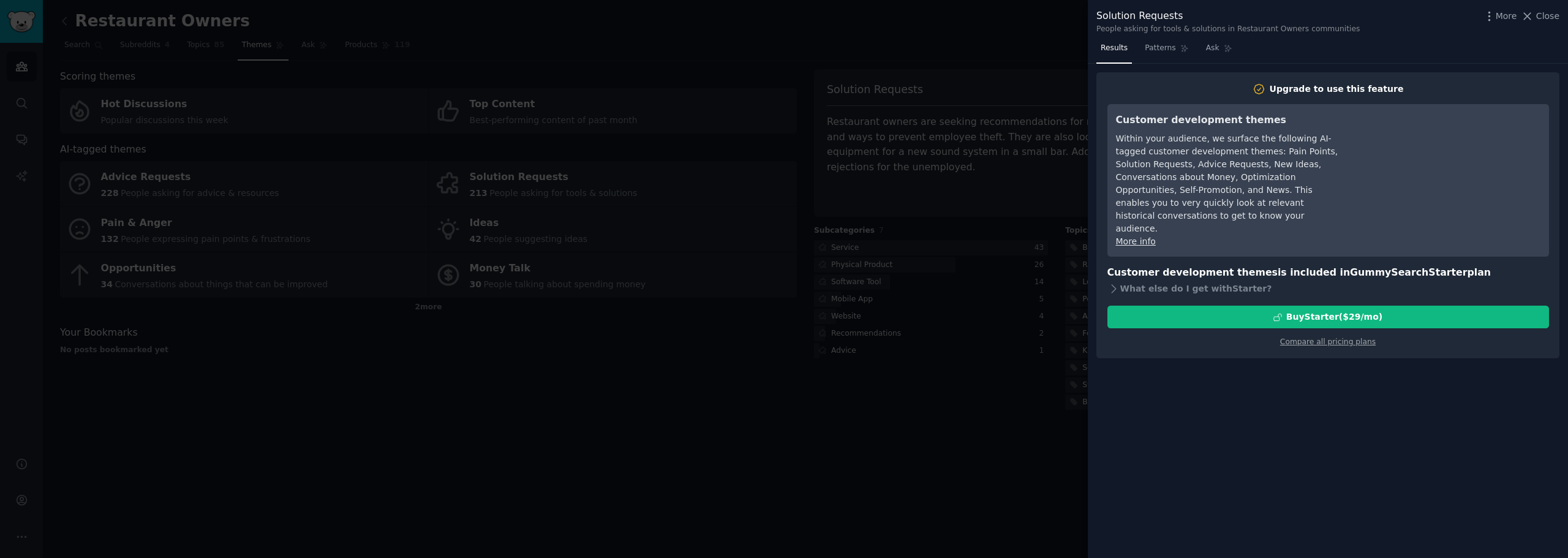
click at [760, 384] on div at bounding box center [784, 279] width 1568 height 558
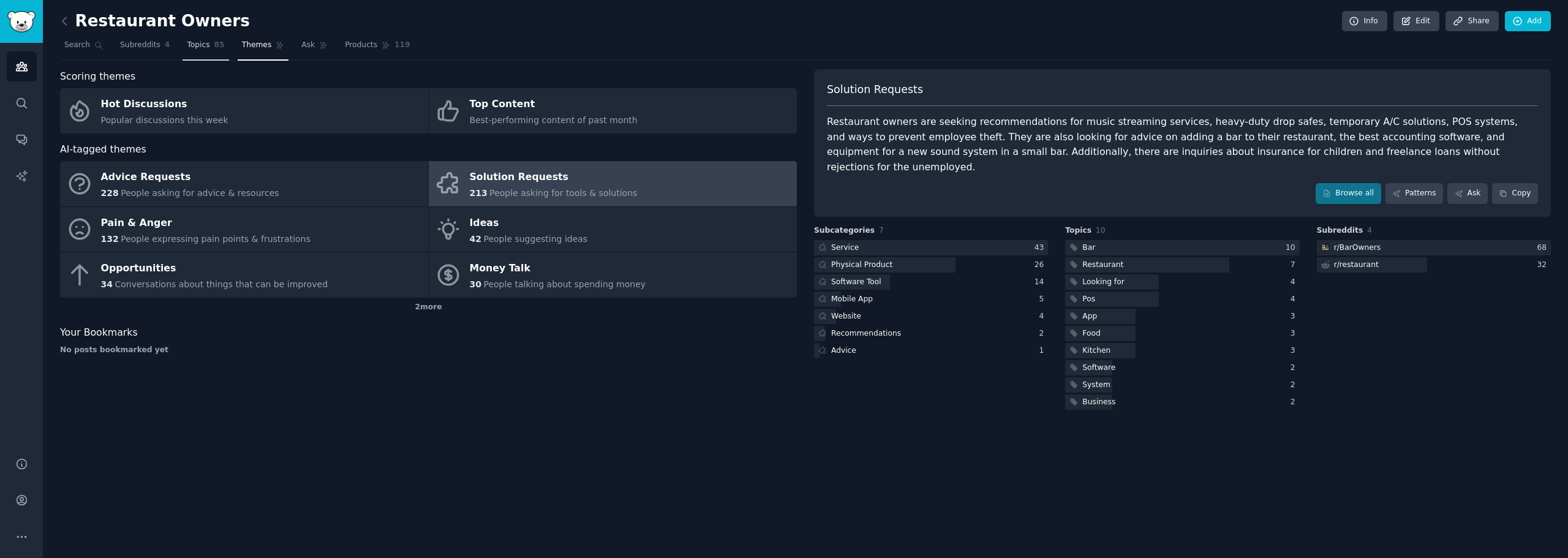
click at [193, 45] on span "Topics" at bounding box center [198, 45] width 22 height 11
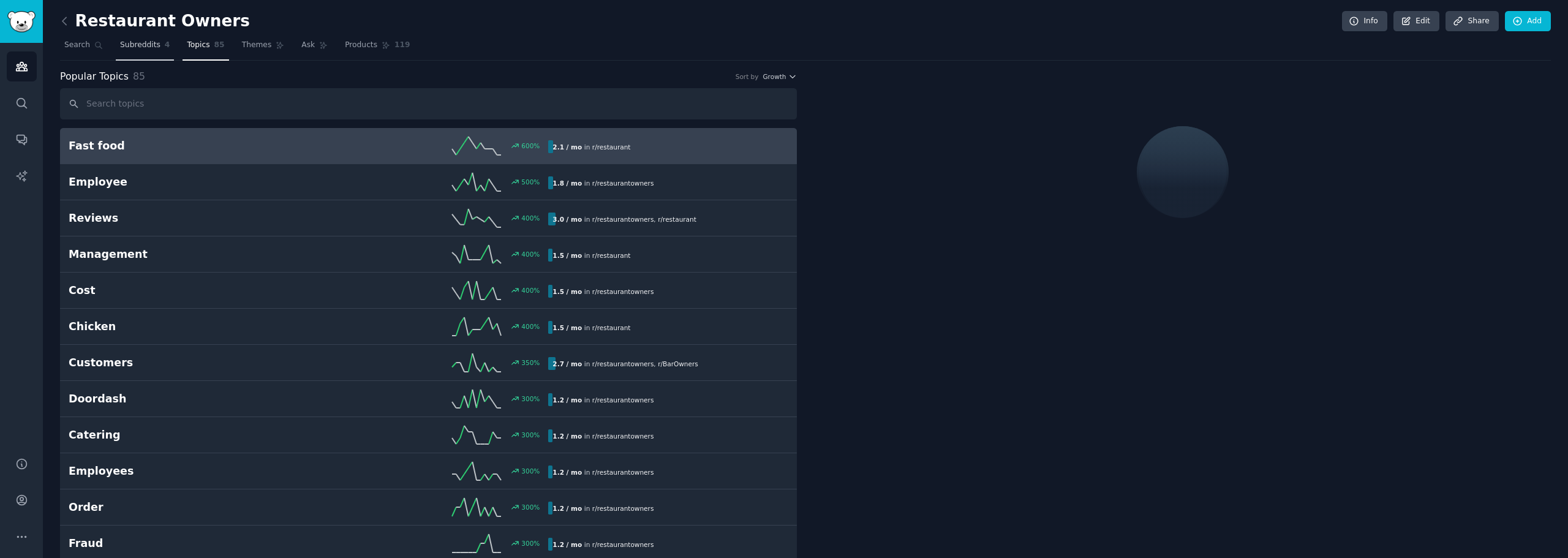
click at [141, 50] on span "Subreddits" at bounding box center [140, 45] width 40 height 11
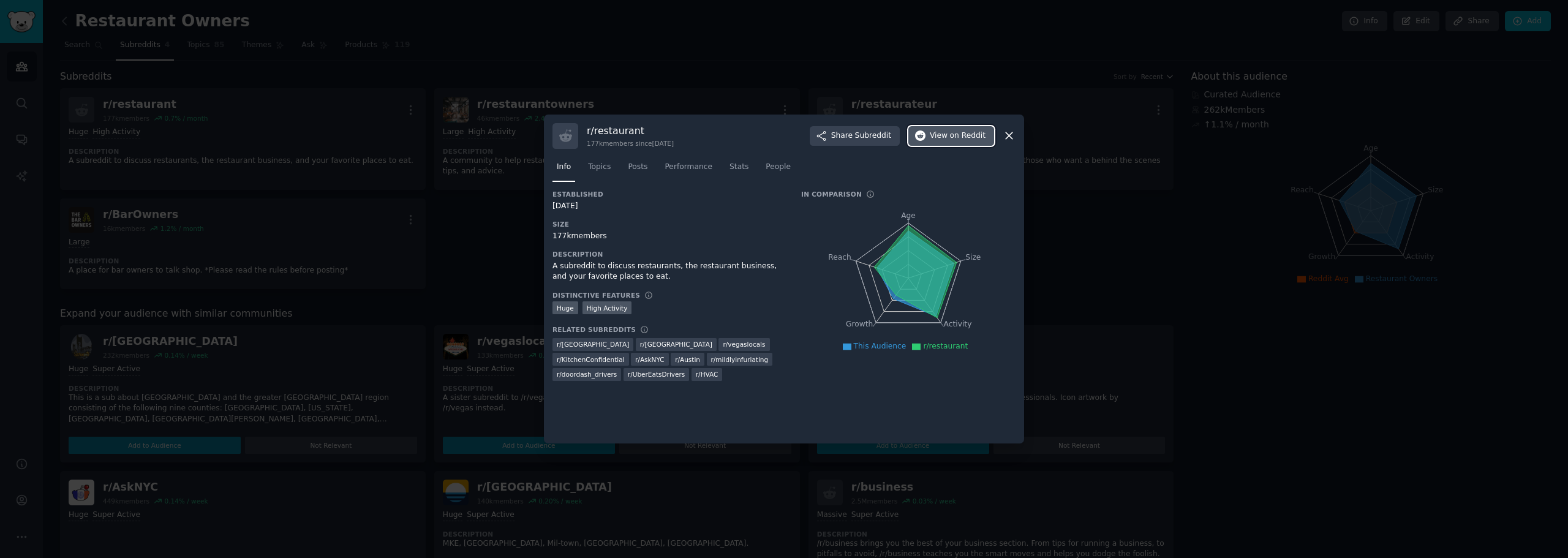
click at [948, 140] on span "View on Reddit" at bounding box center [958, 136] width 56 height 11
click at [962, 141] on button "View on Reddit" at bounding box center [951, 136] width 86 height 19
